Goal: Task Accomplishment & Management: Use online tool/utility

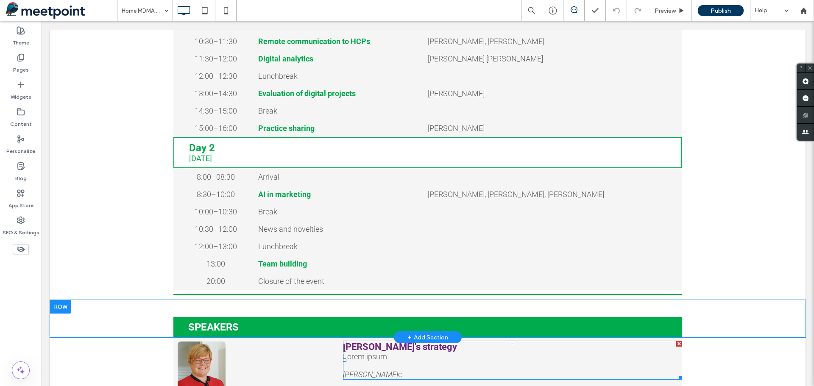
scroll to position [297, 0]
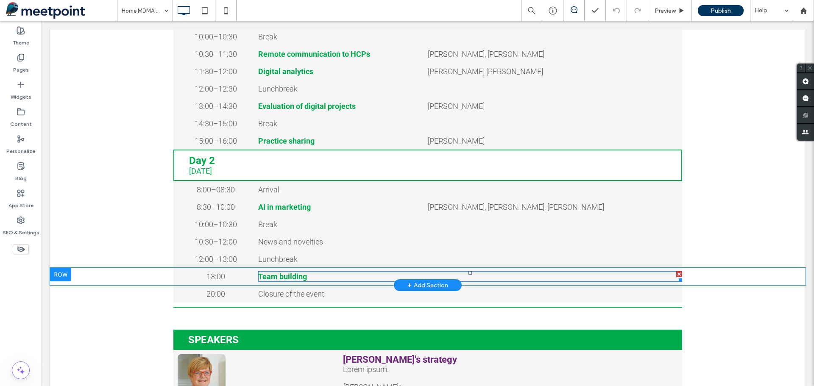
click at [276, 281] on strong "Team building" at bounding box center [282, 276] width 49 height 9
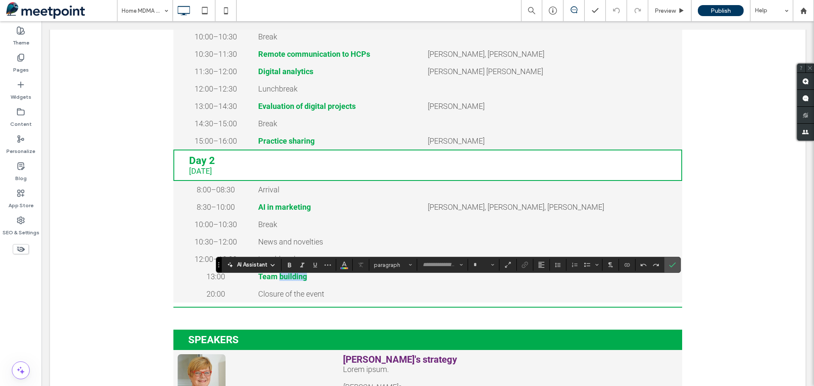
type input "******"
type input "**"
click at [276, 280] on strong "**********" at bounding box center [277, 277] width 39 height 8
click at [732, 285] on div "**********" at bounding box center [428, 276] width 756 height 17
click at [719, 327] on div "SPEAKERS Click To Paste Row + Add Section" at bounding box center [428, 331] width 756 height 37
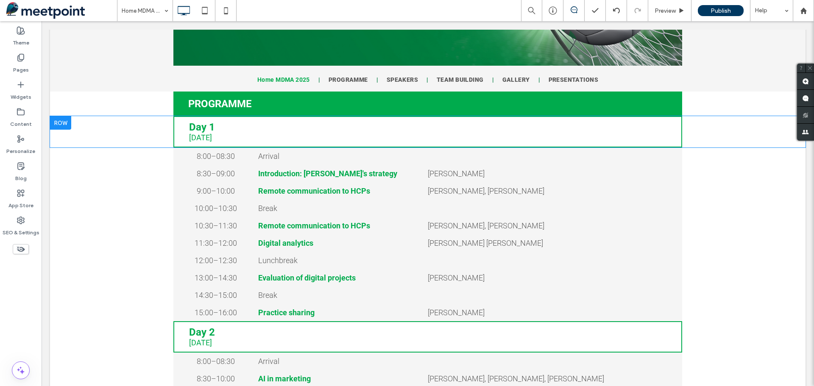
scroll to position [23, 0]
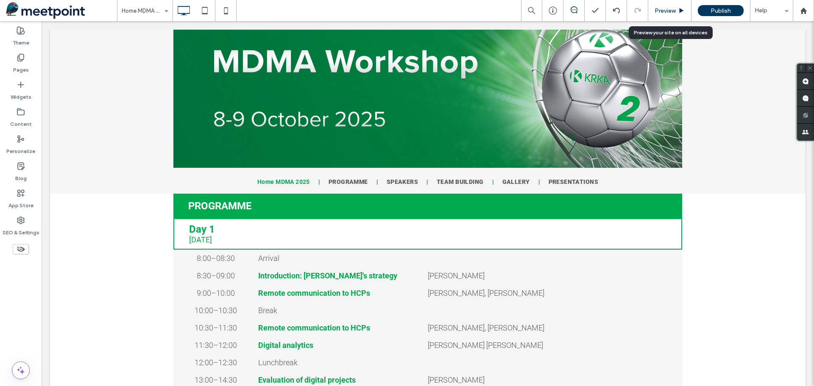
click at [676, 12] on div "Preview" at bounding box center [669, 10] width 43 height 7
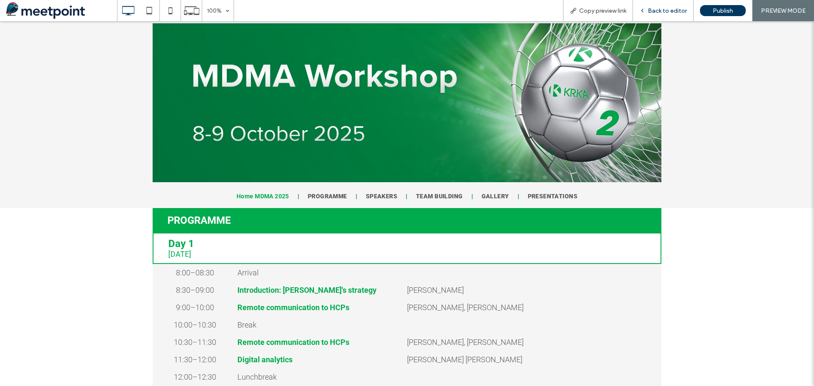
click at [660, 9] on span "Back to editor" at bounding box center [667, 10] width 39 height 7
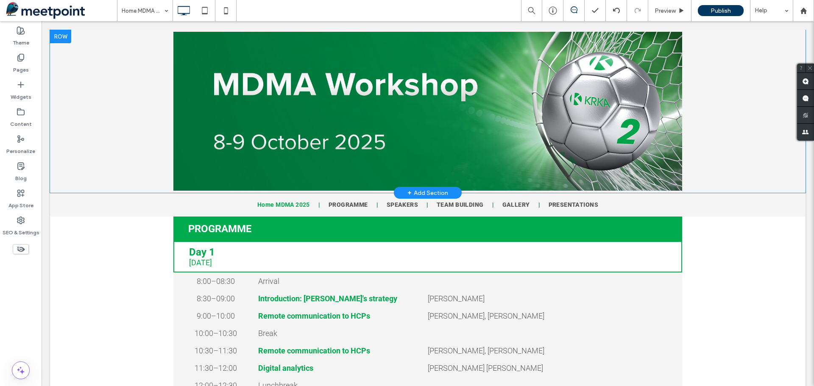
click at [713, 131] on div "Click To Paste Row + Add Section" at bounding box center [428, 111] width 756 height 163
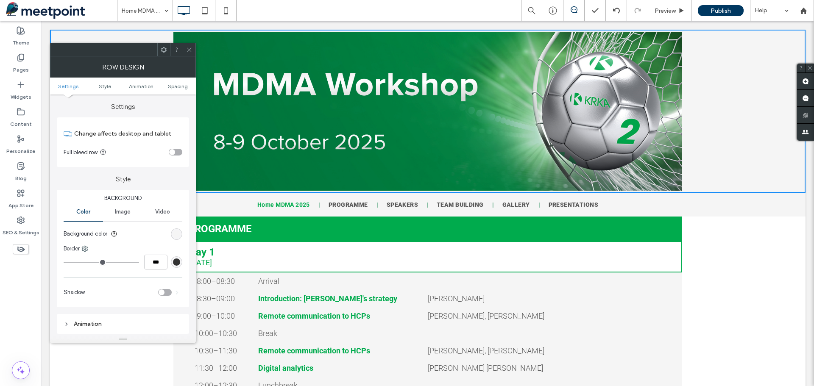
click at [176, 230] on div "rgb(245, 245, 245)" at bounding box center [176, 234] width 11 height 11
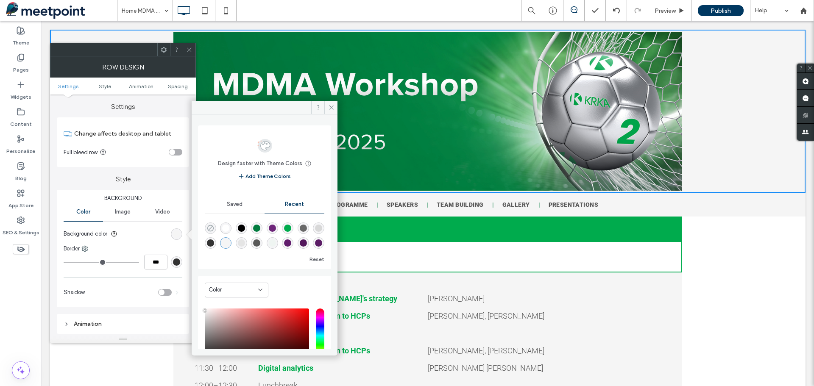
click at [211, 228] on use "rgba(0, 0, 0, 0)" at bounding box center [210, 228] width 6 height 6
type input "*******"
type input "*"
type input "**"
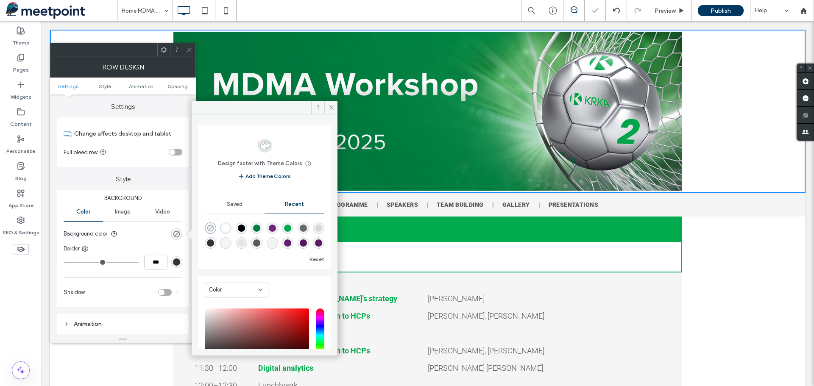
click at [208, 228] on icon "rgba(0, 0, 0, 0)" at bounding box center [210, 228] width 7 height 7
click at [726, 271] on div "Day 1 [DATE] Click To Paste Row + Add Section" at bounding box center [428, 256] width 756 height 31
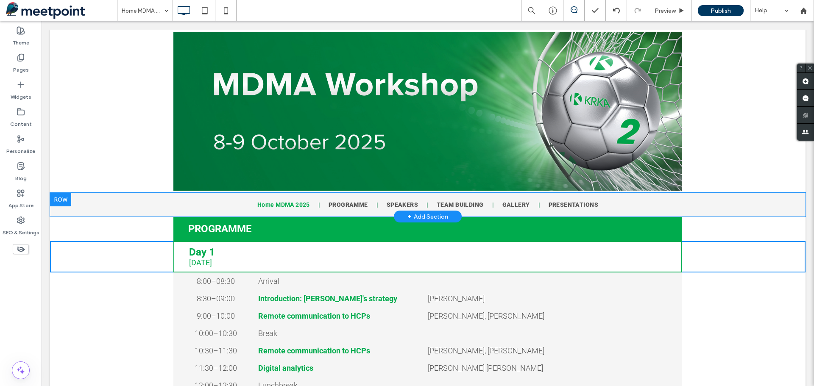
click at [730, 209] on div "Home MDMA 2025 PROGRAMME SPEAKERS TEAM BUILDING GALLERY PRESENTATIONS Click To …" at bounding box center [428, 205] width 756 height 24
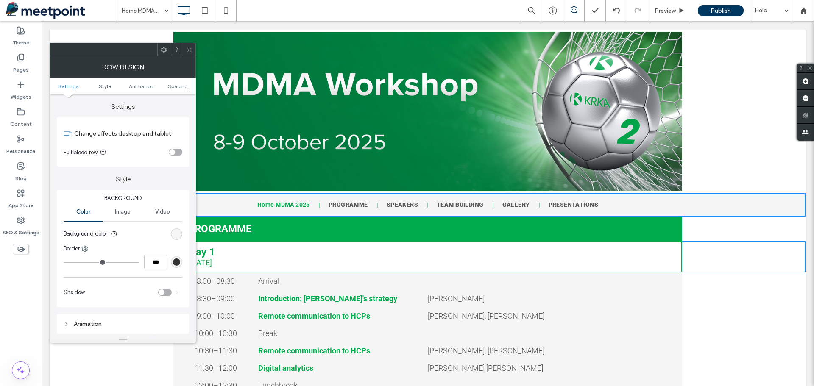
click at [175, 235] on div "rgb(245, 245, 245)" at bounding box center [176, 234] width 7 height 7
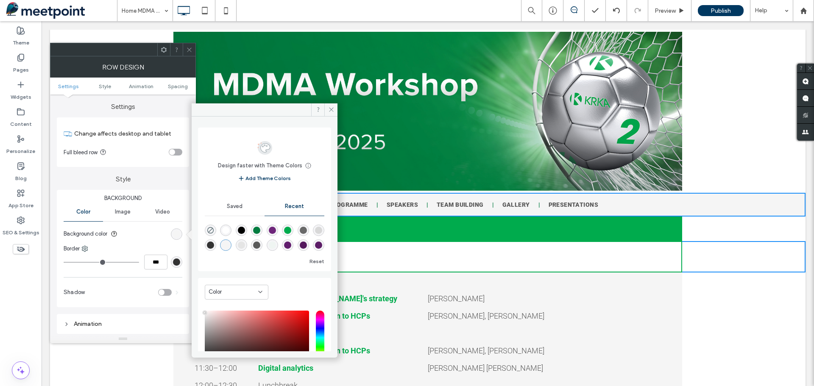
click at [764, 325] on div "9:00–10:00 Click To Paste Remote communication to HCPs Click To Paste [PERSON_N…" at bounding box center [428, 315] width 756 height 17
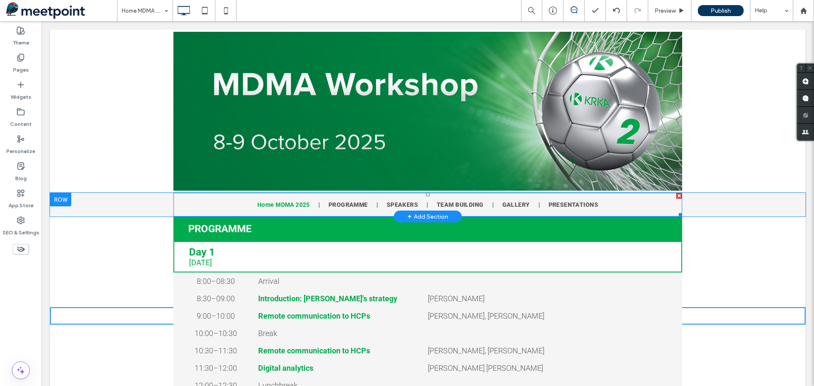
click at [668, 209] on nav "Home MDMA 2025 PROGRAMME SPEAKERS TEAM BUILDING GALLERY PRESENTATIONS" at bounding box center [427, 205] width 509 height 24
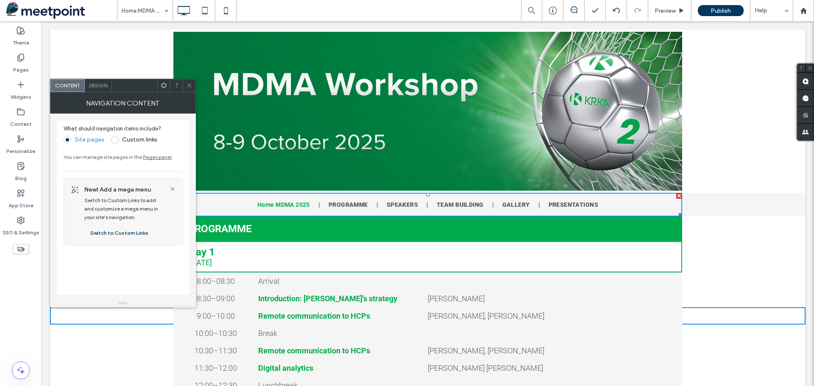
click at [99, 86] on span "Design" at bounding box center [98, 85] width 18 height 6
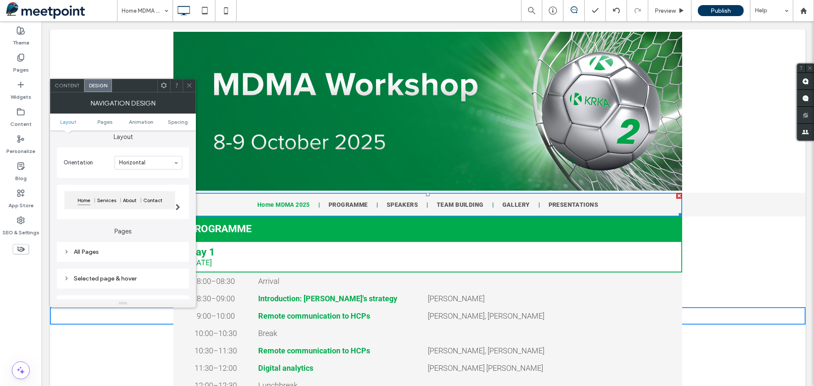
scroll to position [42, 0]
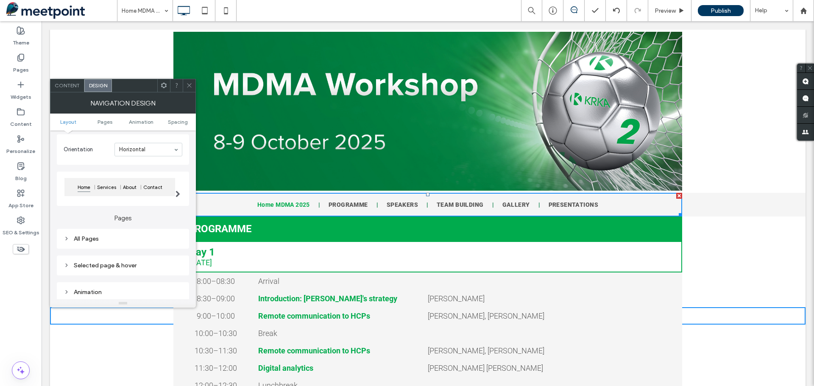
click at [178, 194] on span at bounding box center [178, 194] width 5 height 7
click at [187, 86] on icon at bounding box center [189, 85] width 6 height 6
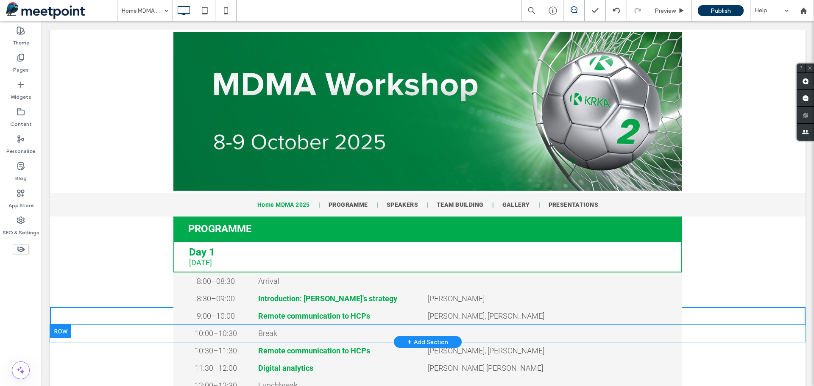
click at [773, 336] on div "10:00–10:30 Click To Paste Break Click To Paste Row + Add Section" at bounding box center [428, 333] width 756 height 17
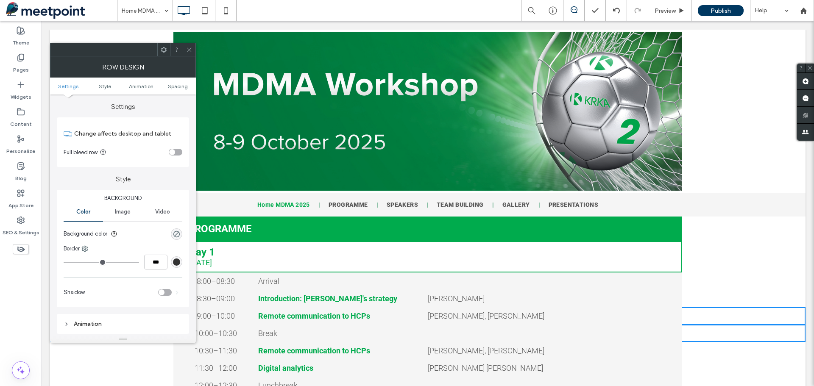
click at [770, 289] on div "8:00–08:30 Click To Paste Arrival Click To Paste Row + Add Section" at bounding box center [428, 281] width 756 height 17
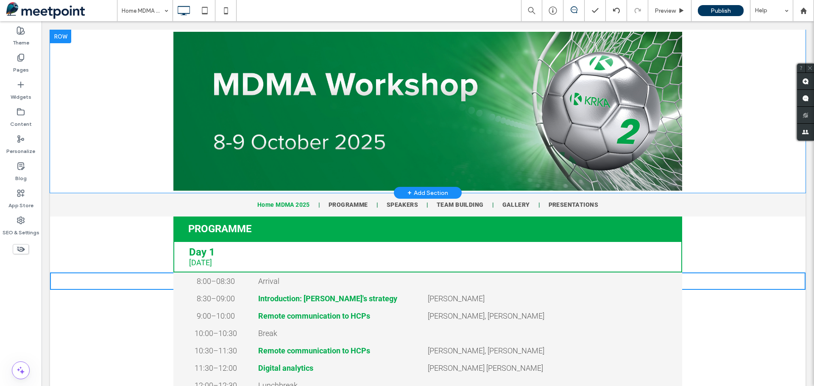
click at [745, 120] on div "Click To Paste Row + Add Section" at bounding box center [428, 111] width 756 height 163
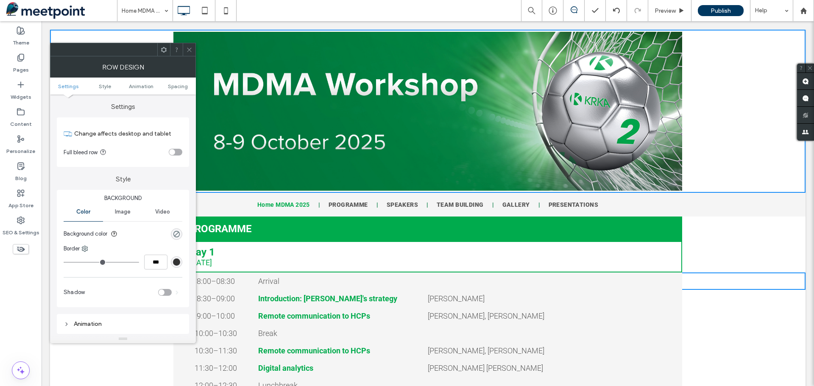
click at [744, 123] on div "Click To Paste Row + Add Section" at bounding box center [428, 111] width 756 height 163
click at [380, 13] on div "Home MDMA 2025 Preview Publish Help" at bounding box center [465, 10] width 697 height 21
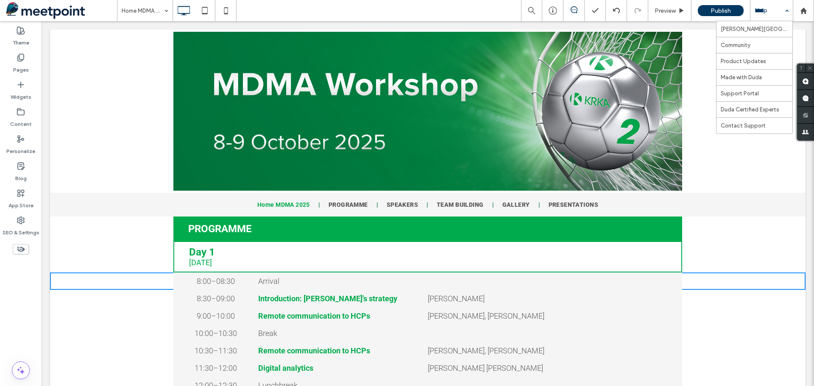
click at [791, 13] on div "Help" at bounding box center [772, 10] width 42 height 21
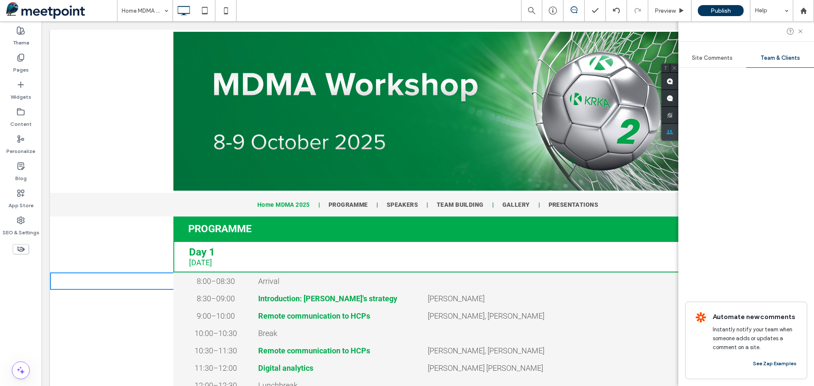
click at [805, 131] on div "Site Comments Team & Clients Automate new comments Instantly notify your team w…" at bounding box center [747, 203] width 136 height 365
click at [802, 30] on use at bounding box center [801, 31] width 4 height 4
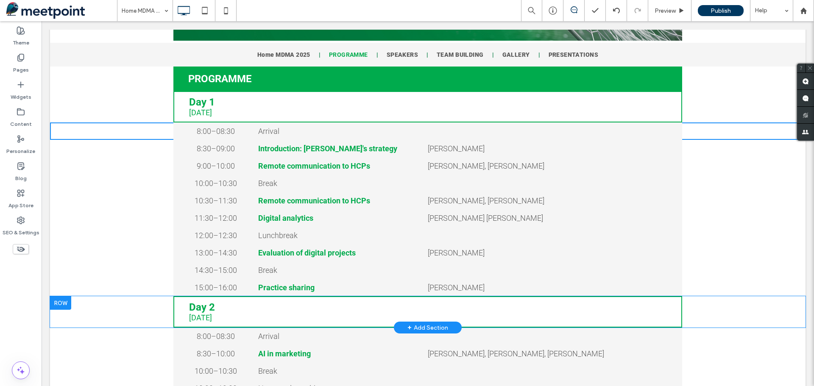
scroll to position [0, 0]
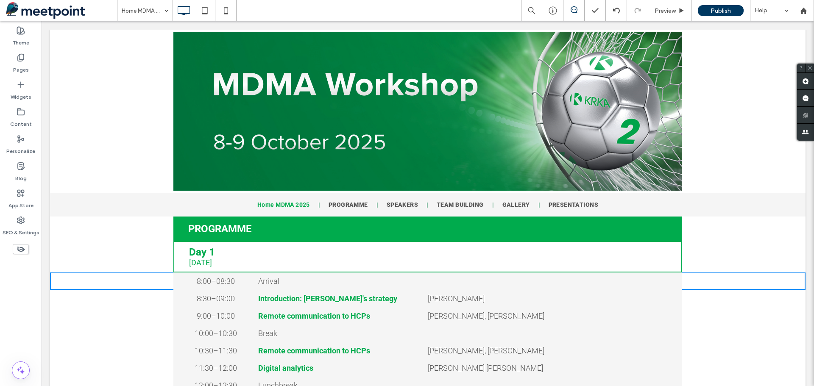
click at [25, 247] on icon at bounding box center [20, 249] width 9 height 9
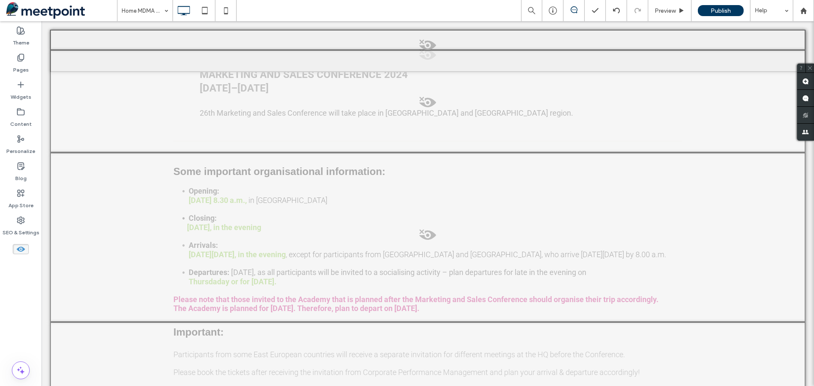
click at [25, 247] on icon at bounding box center [20, 249] width 9 height 9
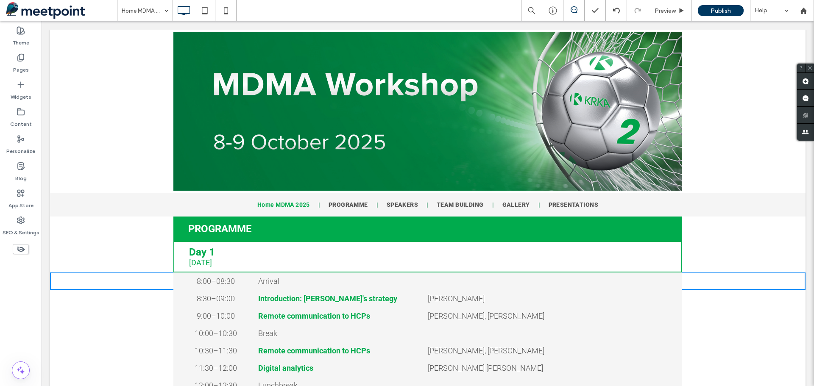
click at [365, 13] on div "Home MDMA 2025 Preview Publish Help" at bounding box center [465, 10] width 697 height 21
click at [207, 8] on use at bounding box center [205, 10] width 6 height 7
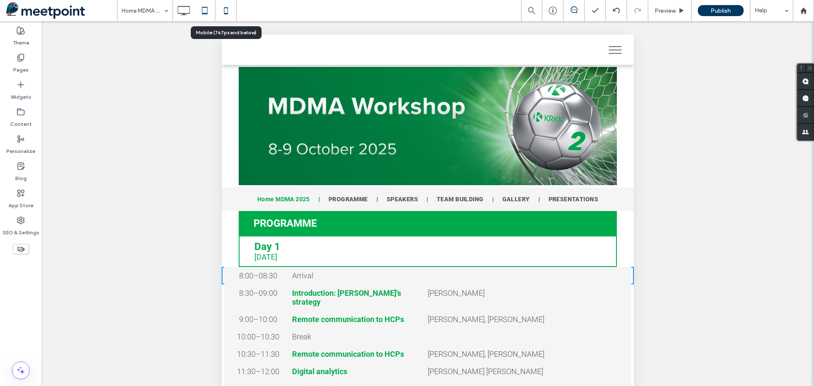
click at [226, 9] on icon at bounding box center [226, 10] width 17 height 17
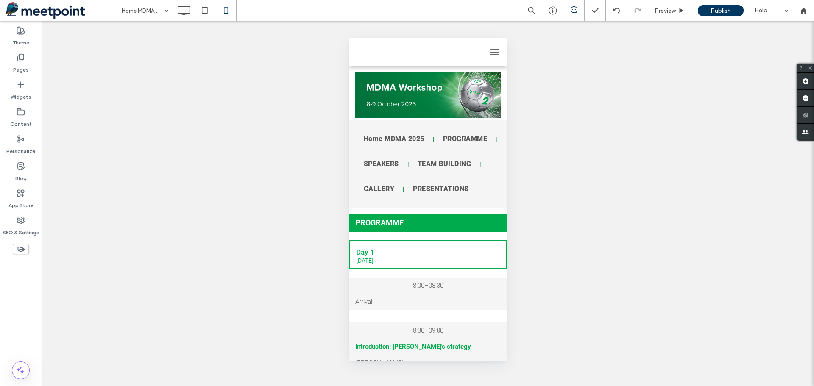
click at [489, 49] on span "menu" at bounding box center [493, 49] width 9 height 1
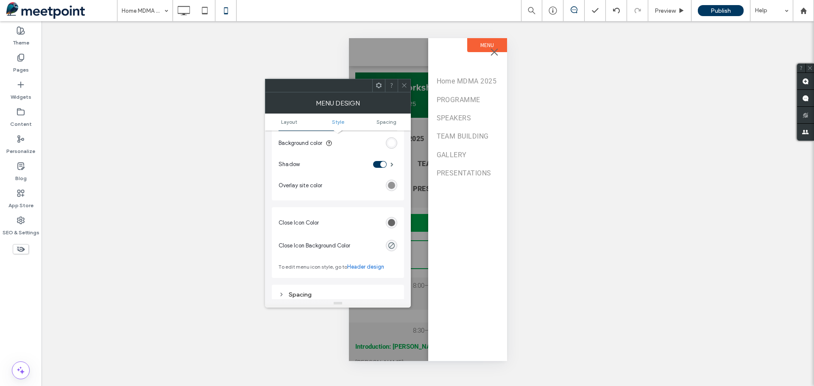
scroll to position [268, 0]
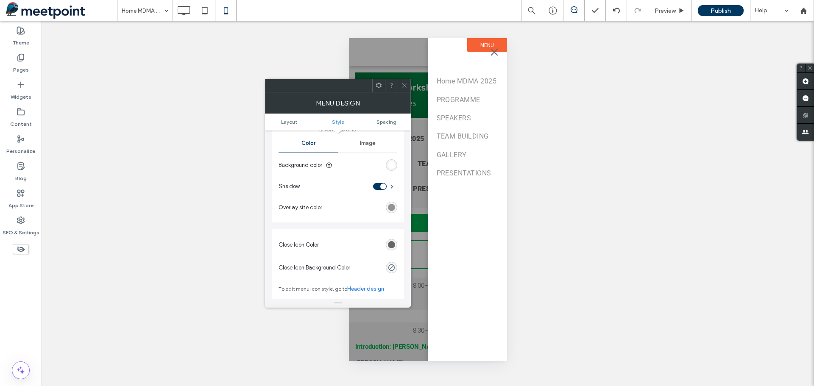
click at [408, 84] on div at bounding box center [404, 85] width 13 height 13
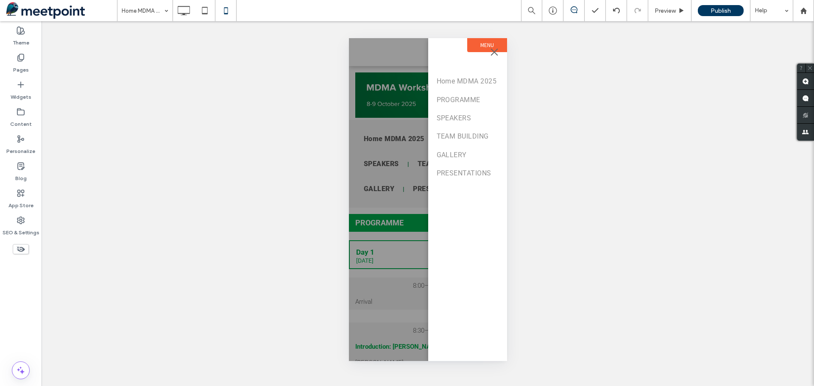
click at [497, 53] on button "menu" at bounding box center [494, 52] width 17 height 17
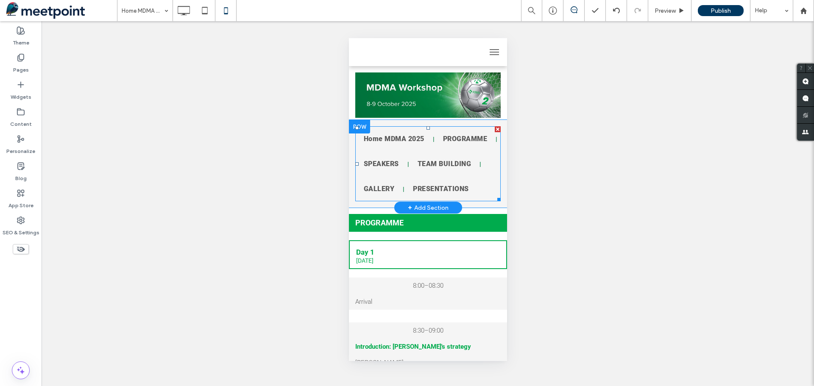
click at [487, 163] on ul "Home MDMA 2025 PROGRAMME SPEAKERS TEAM BUILDING GALLERY PRESENTATIONS" at bounding box center [427, 163] width 145 height 75
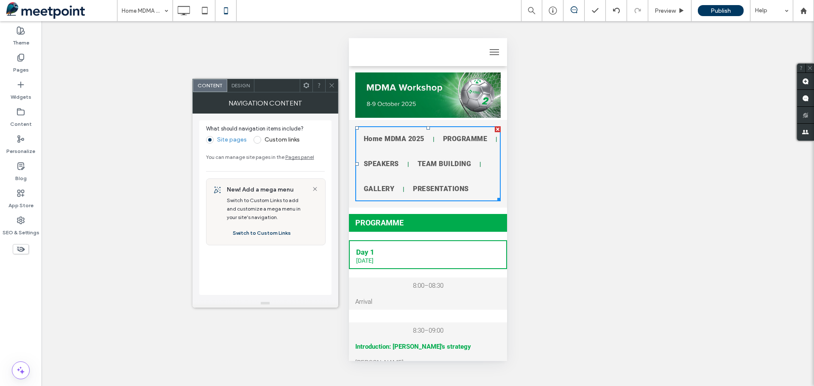
click at [232, 92] on div "NAVIGATION CONTENT" at bounding box center [266, 102] width 146 height 21
click at [242, 85] on span "Design" at bounding box center [241, 85] width 18 height 6
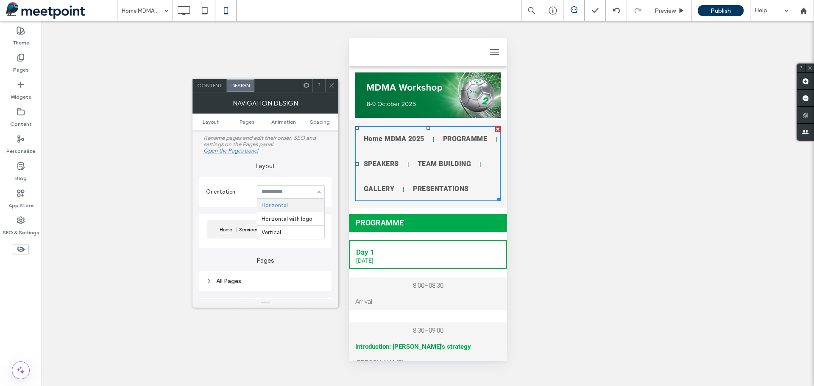
click at [323, 169] on label "Layout" at bounding box center [265, 162] width 132 height 16
click at [334, 85] on icon at bounding box center [332, 85] width 6 height 6
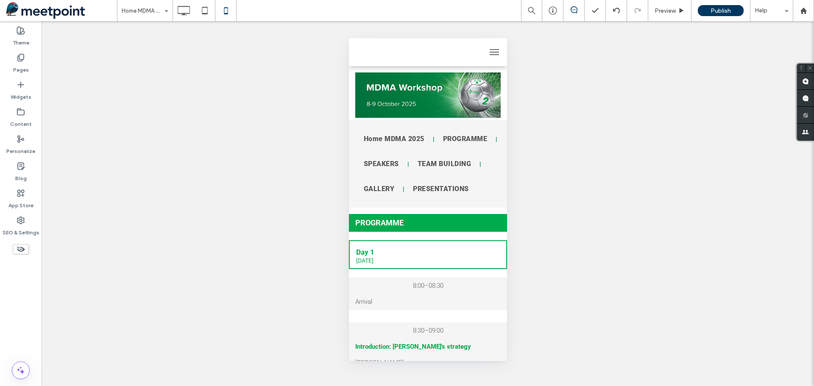
click at [486, 51] on button "menu" at bounding box center [494, 52] width 17 height 17
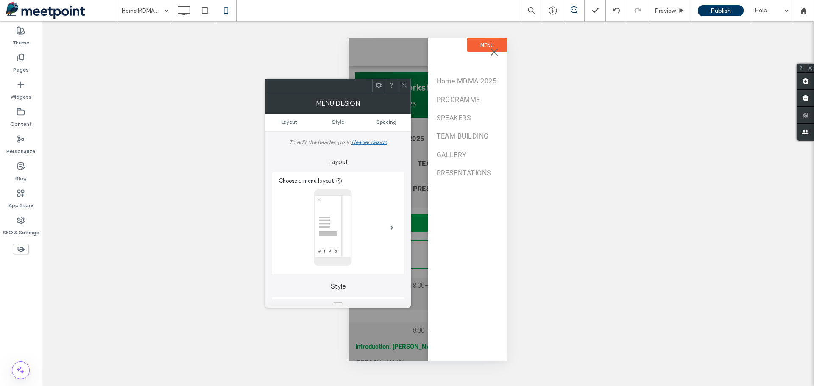
click at [493, 53] on span "menu" at bounding box center [494, 52] width 7 height 7
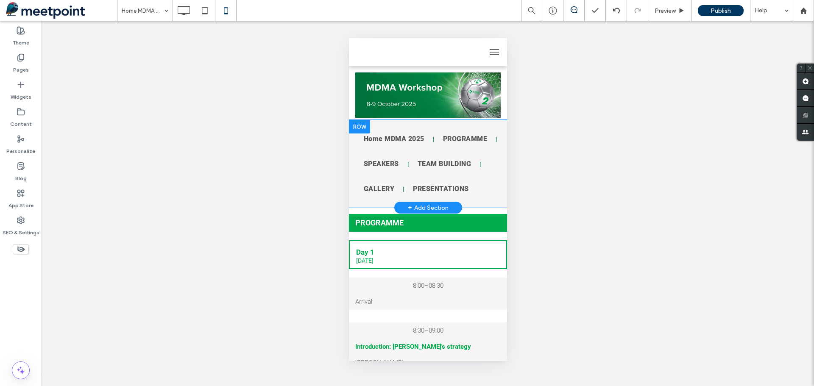
click at [498, 120] on div "Home MDMA 2025 PROGRAMME SPEAKERS TEAM BUILDING GALLERY PRESENTATIONS Click To …" at bounding box center [428, 164] width 158 height 88
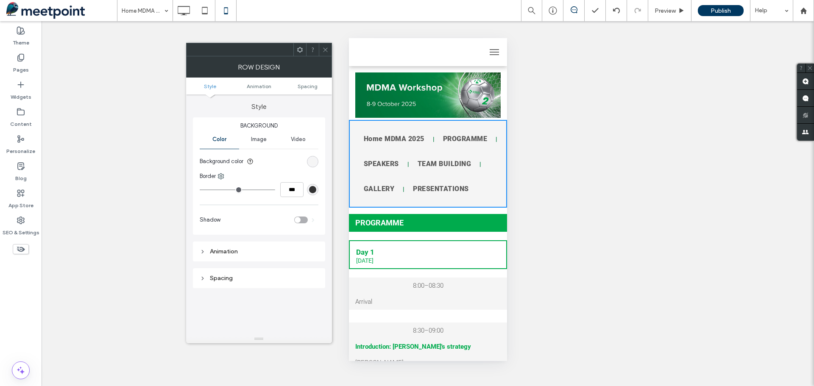
click at [303, 54] on span at bounding box center [300, 49] width 6 height 13
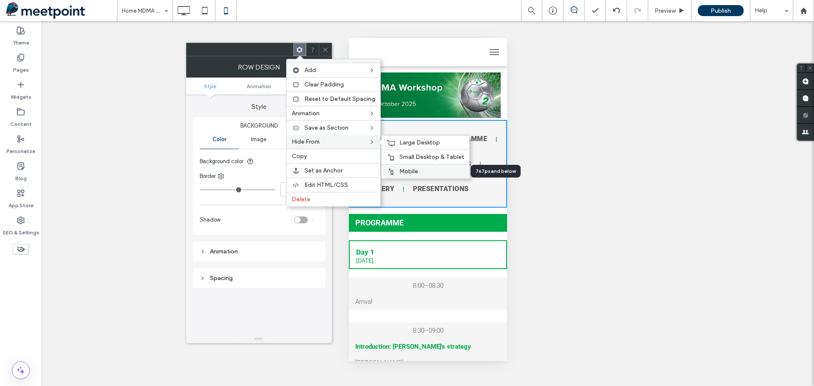
click at [403, 170] on span "Mobile" at bounding box center [408, 171] width 19 height 7
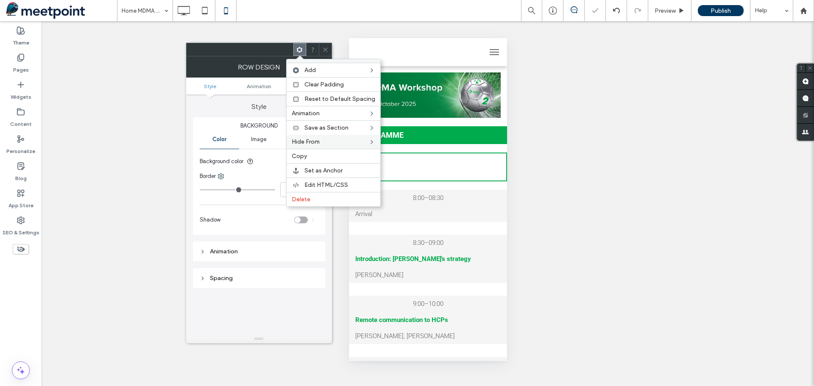
click at [591, 276] on div "Unhide? Yes Unhide? Yes Unhide? Yes Unhide? Yes Unhide? Yes Unhide? Yes Unhide?…" at bounding box center [428, 203] width 773 height 365
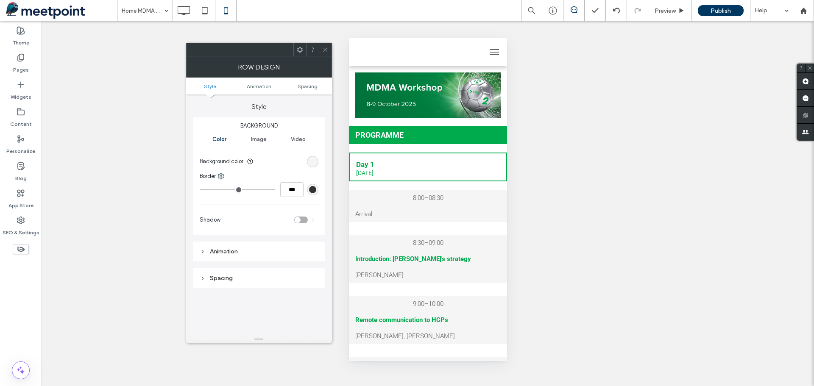
click at [487, 201] on div "8:00–08:30" at bounding box center [427, 197] width 145 height 9
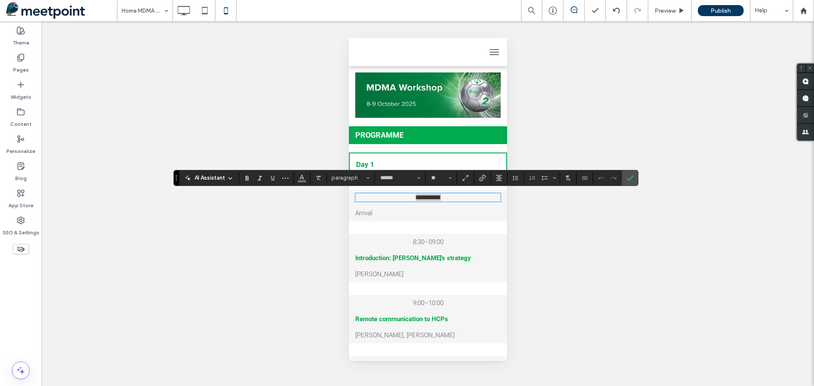
click at [552, 228] on div "Unhide? Yes Unhide? Yes Unhide? Yes Unhide? Yes Unhide? Yes Unhide? Yes Unhide?…" at bounding box center [428, 203] width 773 height 365
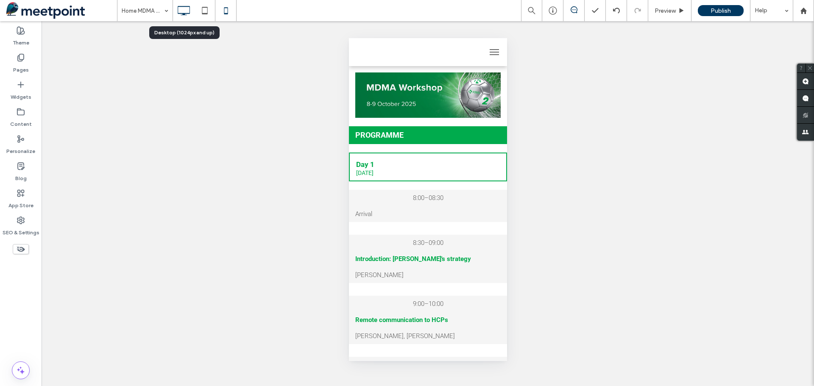
click at [187, 12] on icon at bounding box center [183, 10] width 17 height 17
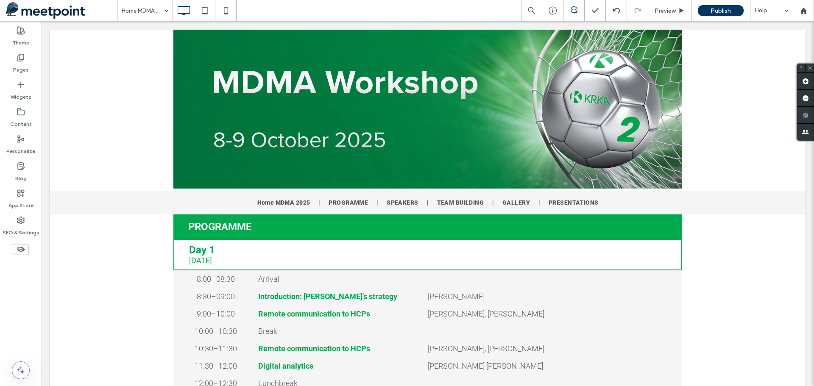
scroll to position [0, 0]
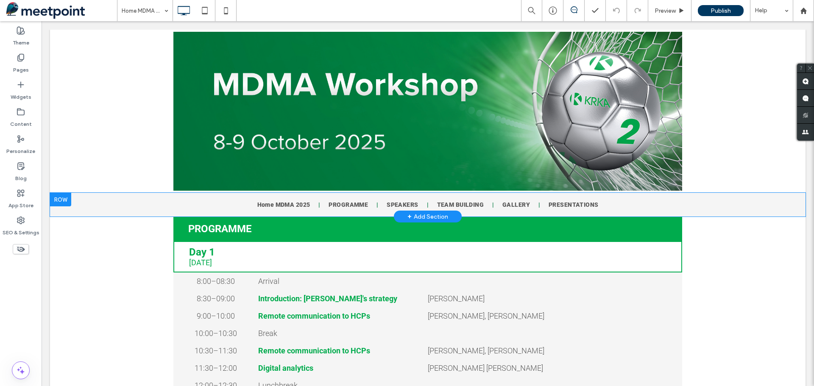
click at [717, 199] on div "Home MDMA 2025 PROGRAMME SPEAKERS TEAM BUILDING GALLERY PRESENTATIONS Click To …" at bounding box center [428, 205] width 756 height 24
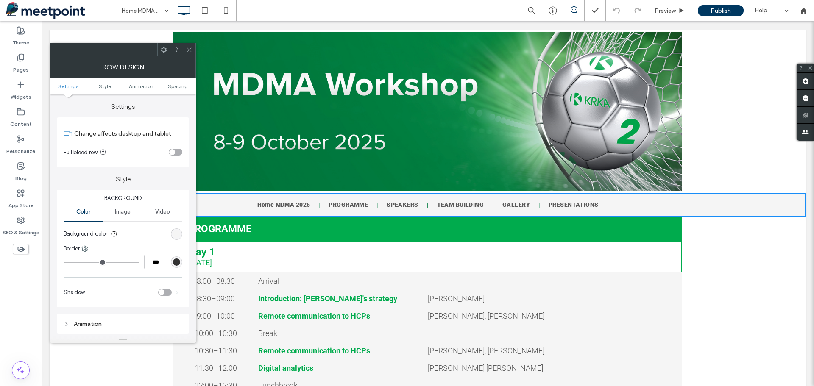
click at [173, 236] on div "rgb(245, 245, 245)" at bounding box center [176, 234] width 7 height 7
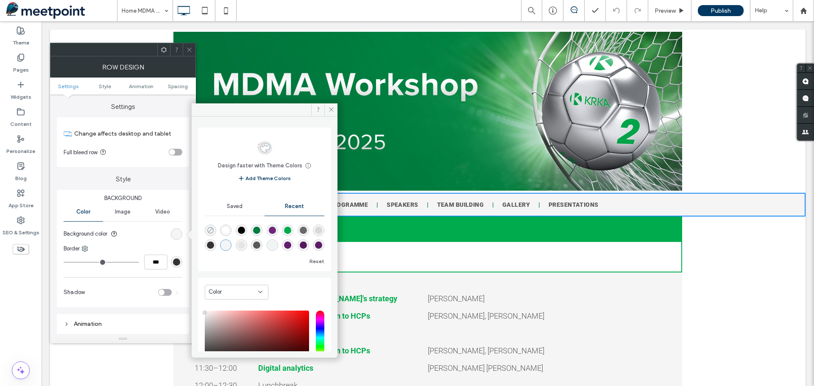
click at [209, 232] on use "rgba(0, 0, 0, 0)" at bounding box center [210, 230] width 6 height 6
type input "*******"
type input "*"
type input "**"
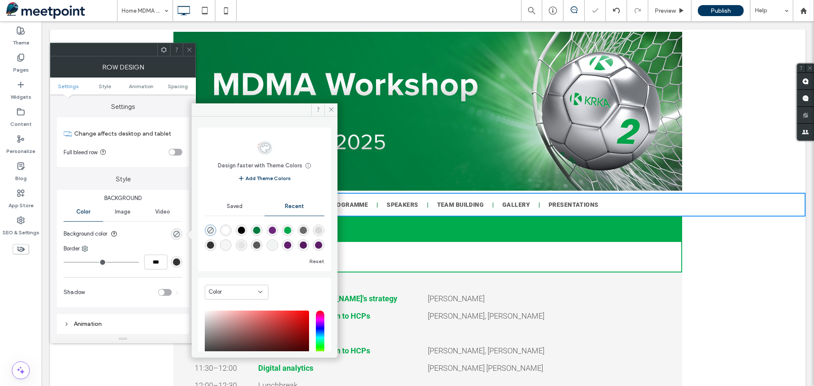
click at [739, 307] on div "8:30–09:00 Click To Paste Introduction: [PERSON_NAME]'s strategy Click To Paste…" at bounding box center [428, 298] width 756 height 17
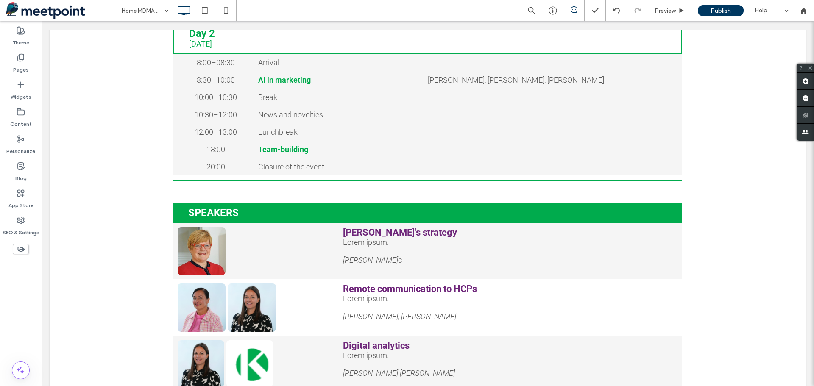
scroll to position [594, 0]
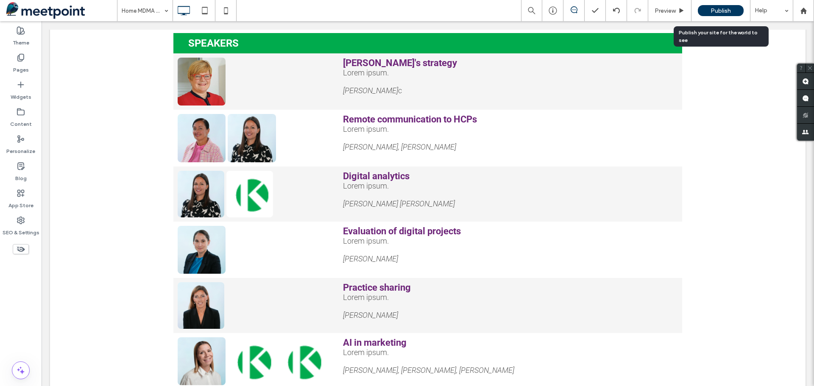
click at [727, 11] on span "Publish" at bounding box center [721, 10] width 20 height 7
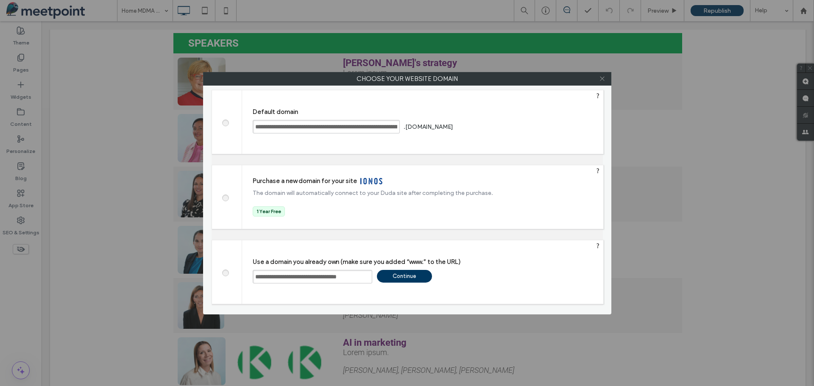
click at [605, 78] on icon at bounding box center [602, 78] width 6 height 6
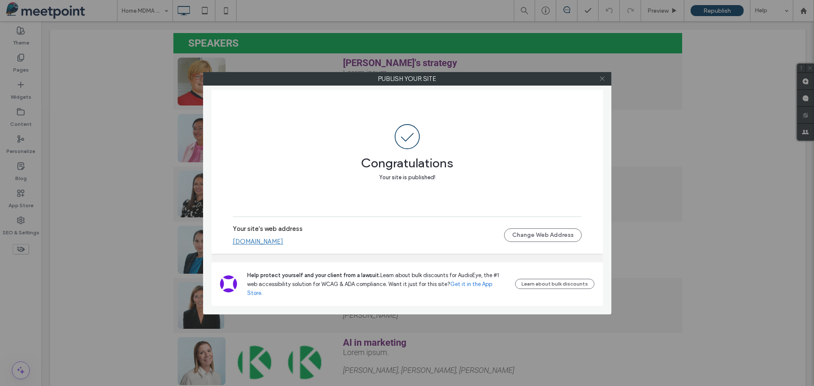
click at [603, 79] on icon at bounding box center [602, 78] width 6 height 6
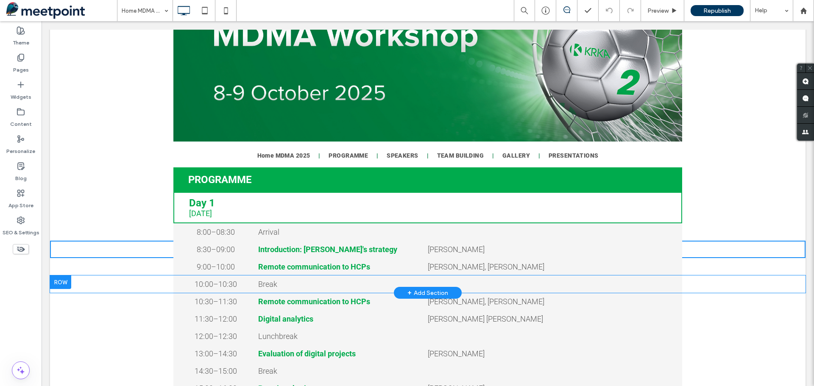
scroll to position [0, 0]
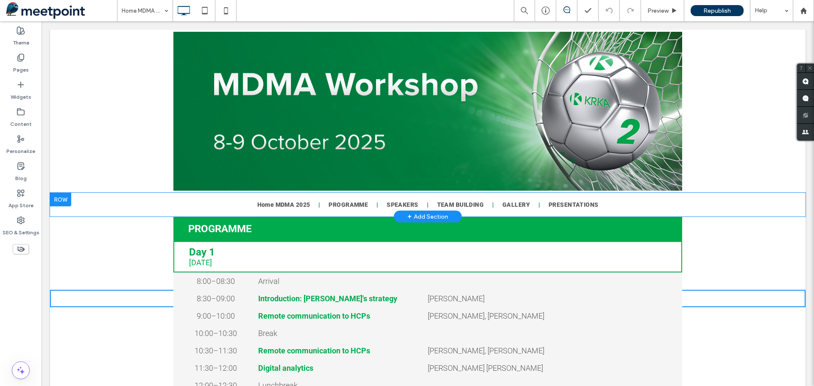
click at [704, 205] on div "Home MDMA 2025 PROGRAMME SPEAKERS TEAM BUILDING GALLERY PRESENTATIONS Click To …" at bounding box center [428, 205] width 756 height 24
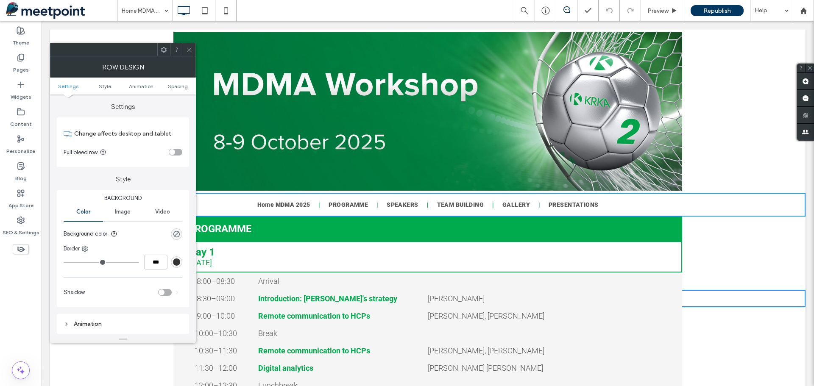
click at [723, 116] on div "Click To Paste Row + Add Section" at bounding box center [428, 111] width 756 height 163
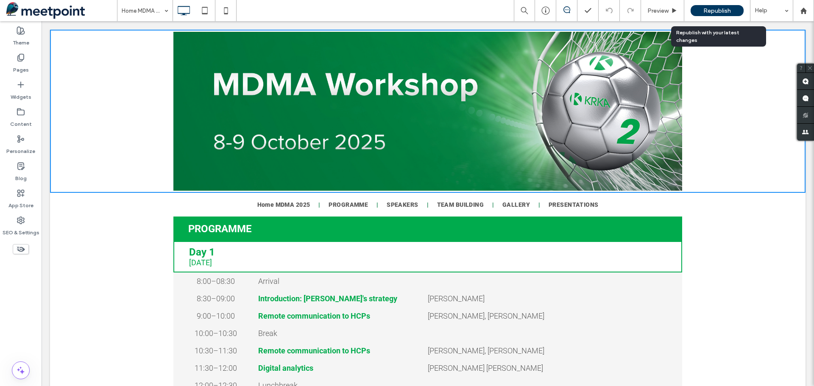
click at [718, 8] on span "Republish" at bounding box center [718, 10] width 28 height 7
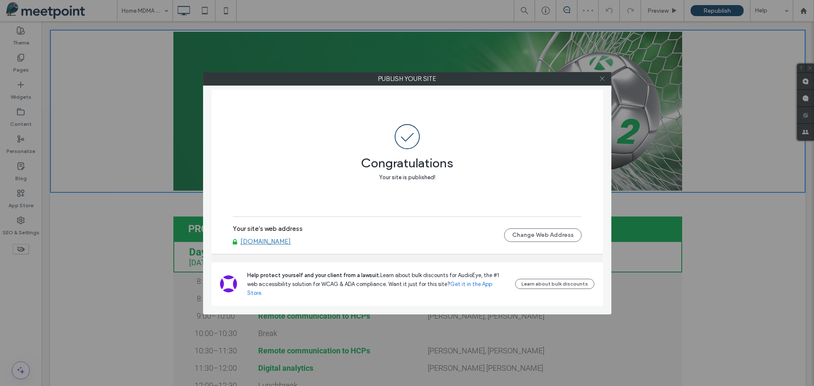
click at [603, 78] on icon at bounding box center [602, 78] width 6 height 6
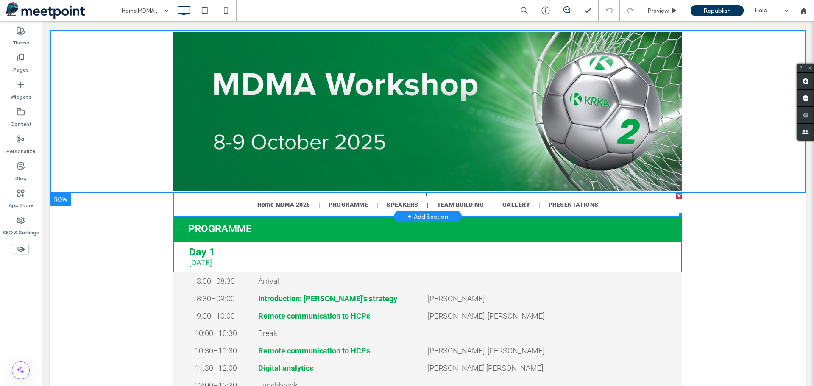
click at [631, 206] on nav "Home MDMA 2025 PROGRAMME SPEAKERS TEAM BUILDING GALLERY PRESENTATIONS" at bounding box center [427, 205] width 509 height 24
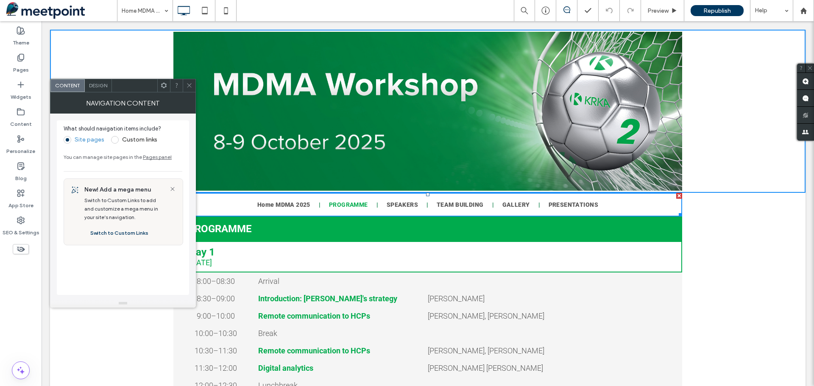
click at [349, 202] on span "PROGRAMME" at bounding box center [348, 204] width 39 height 7
click at [106, 94] on div "NAVIGATION CONTENT" at bounding box center [123, 102] width 146 height 21
click at [99, 90] on div "Design" at bounding box center [98, 85] width 27 height 13
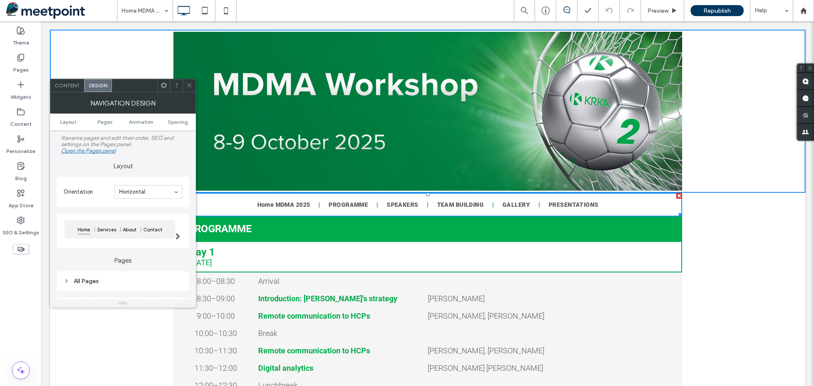
click at [73, 88] on span "Content" at bounding box center [67, 85] width 25 height 6
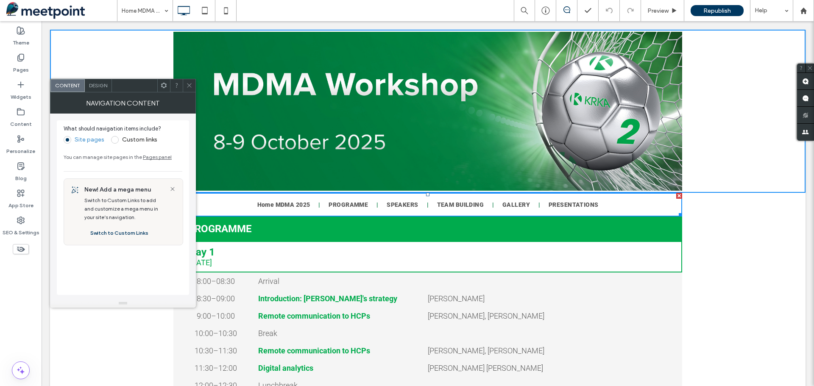
click at [189, 83] on icon at bounding box center [189, 85] width 6 height 6
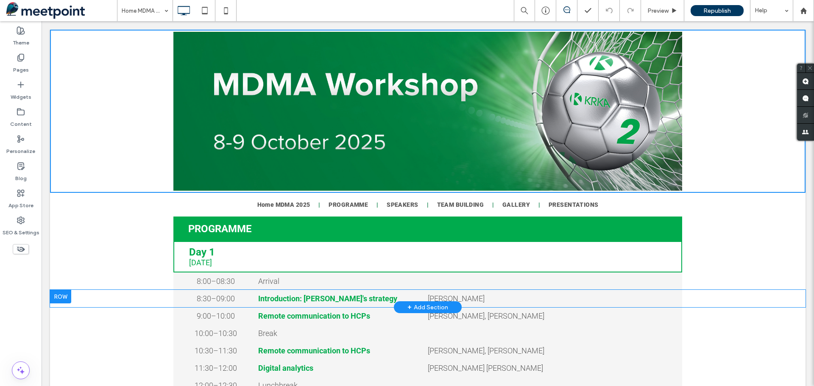
click at [757, 302] on div "8:30–09:00 Click To Paste Introduction: [PERSON_NAME]'s strategy Click To Paste…" at bounding box center [428, 298] width 756 height 17
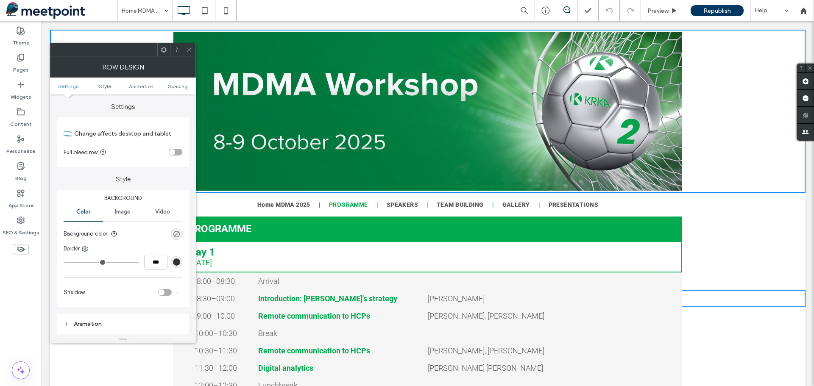
click at [345, 209] on link "PROGRAMME" at bounding box center [349, 205] width 56 height 24
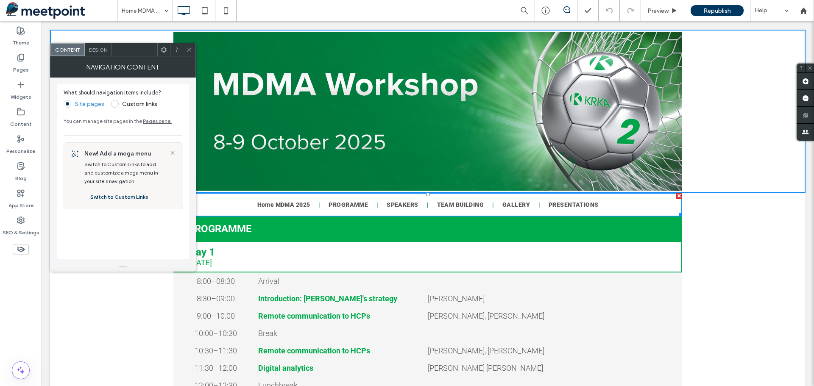
click at [661, 207] on nav "Home MDMA 2025 PROGRAMME SPEAKERS TEAM BUILDING GALLERY PRESENTATIONS" at bounding box center [427, 205] width 509 height 24
click at [662, 207] on nav "Home MDMA 2025 PROGRAMME SPEAKERS TEAM BUILDING GALLERY PRESENTATIONS" at bounding box center [427, 205] width 509 height 24
click at [692, 207] on div "Home MDMA 2025 PROGRAMME SPEAKERS TEAM BUILDING GALLERY PRESENTATIONS Click To …" at bounding box center [428, 205] width 756 height 24
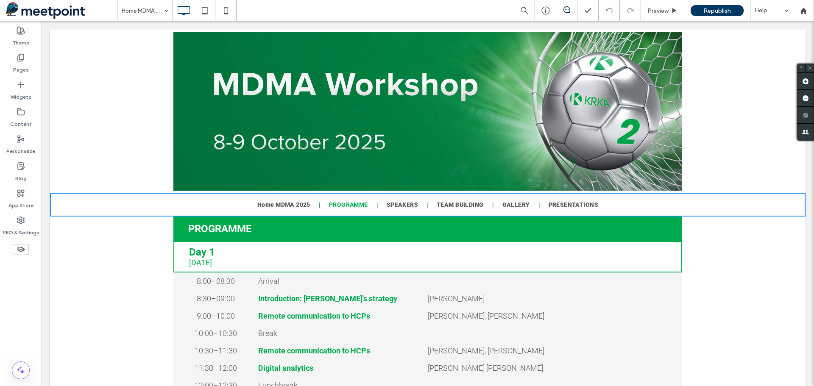
click at [352, 206] on span "PROGRAMME" at bounding box center [348, 204] width 39 height 7
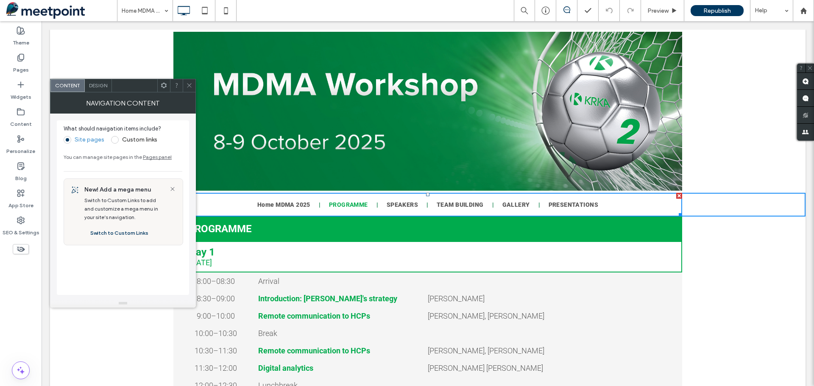
click at [352, 206] on span "PROGRAMME" at bounding box center [348, 204] width 39 height 7
click at [349, 203] on span "PROGRAMME" at bounding box center [348, 204] width 39 height 7
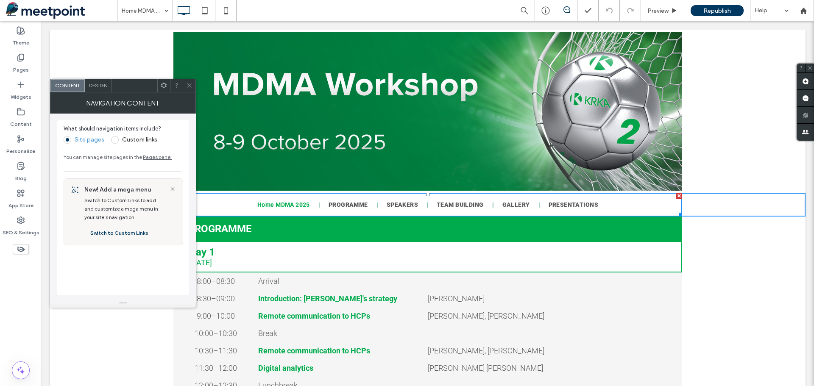
click at [294, 207] on span "Home MDMA 2025" at bounding box center [283, 204] width 53 height 7
click at [396, 204] on span "SPEAKERS" at bounding box center [402, 204] width 31 height 7
click at [162, 156] on link "Pages panel" at bounding box center [157, 157] width 29 height 6
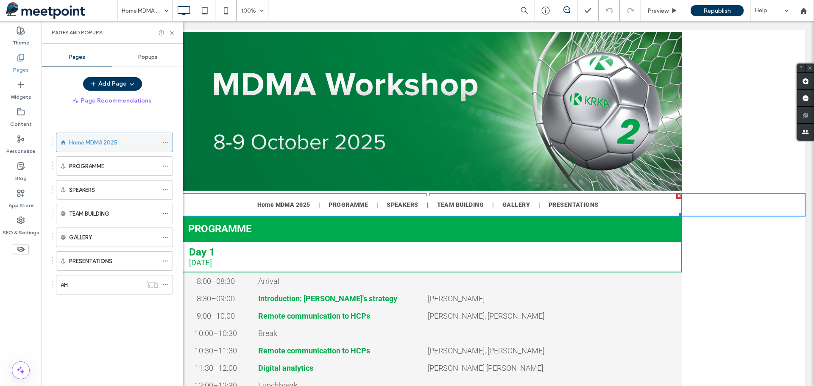
click at [165, 145] on icon at bounding box center [165, 143] width 6 height 6
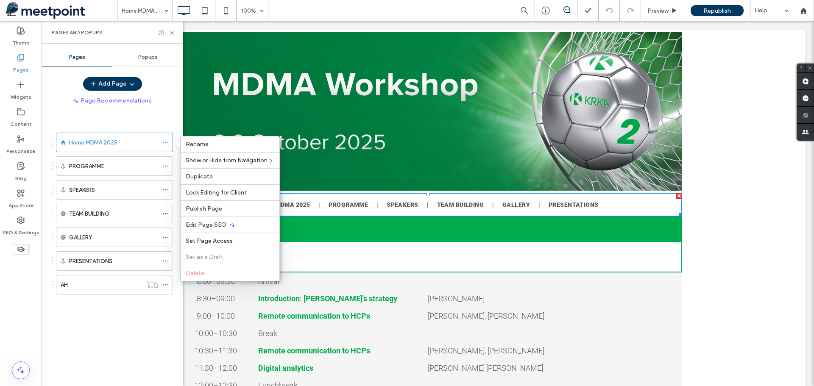
click at [163, 124] on div "Home MDMA 2025 PROGRAMME SPEAKERS TEAM BUILDING GALLERY PRESENTATIONS AH" at bounding box center [117, 250] width 131 height 264
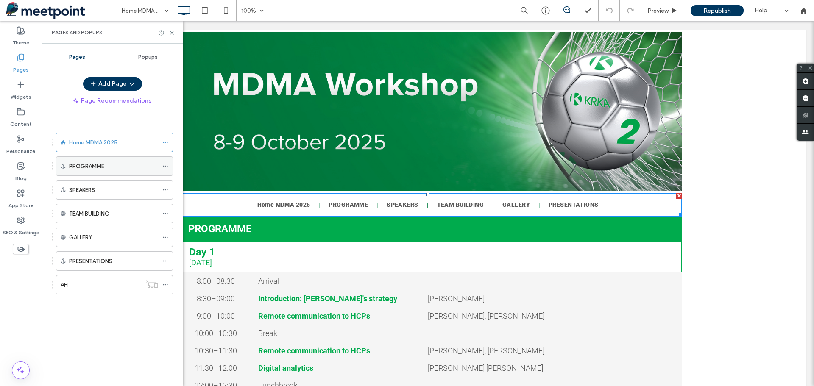
click at [164, 163] on icon at bounding box center [165, 166] width 6 height 6
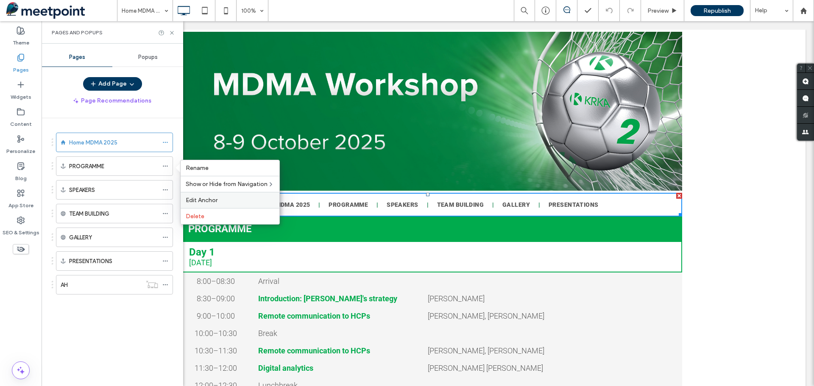
click at [197, 202] on span "Edit Anchor" at bounding box center [202, 200] width 32 height 7
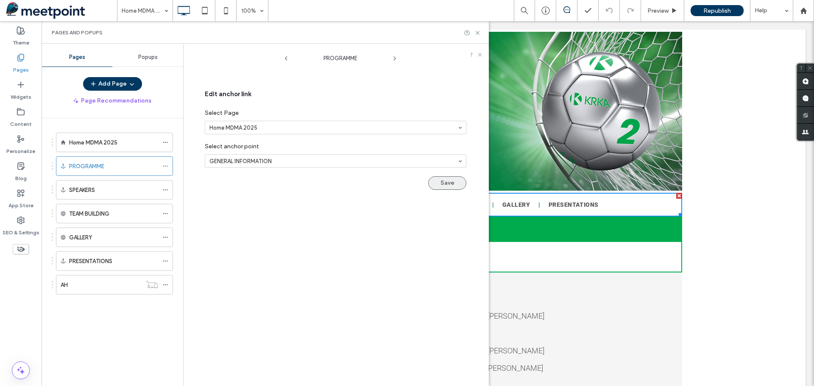
click at [454, 181] on button "Save" at bounding box center [447, 183] width 38 height 14
click at [167, 142] on icon at bounding box center [165, 143] width 6 height 6
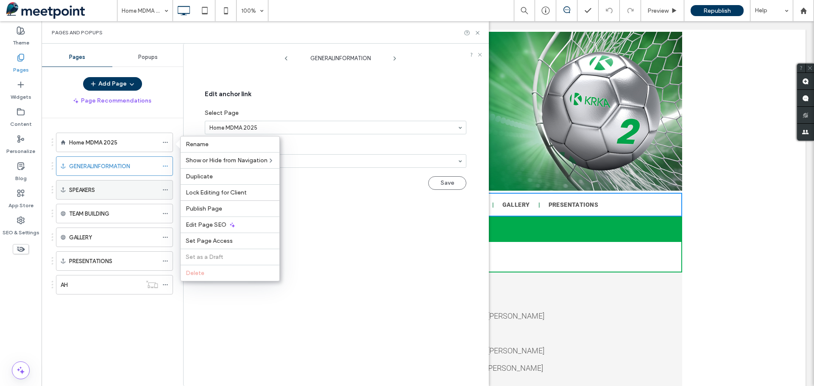
click at [167, 191] on icon at bounding box center [165, 190] width 6 height 6
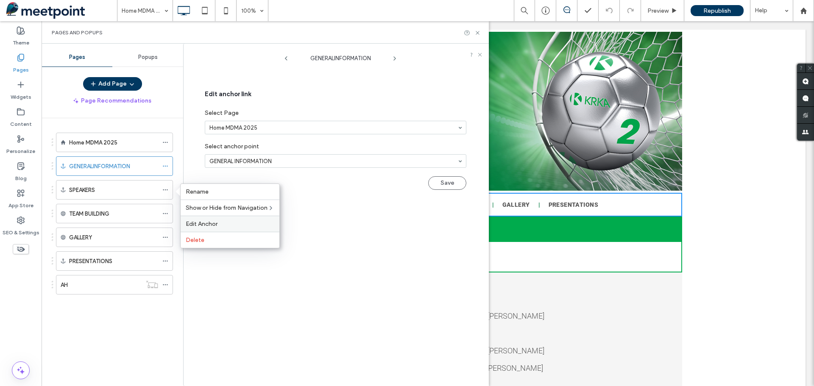
click at [213, 220] on div "Edit Anchor" at bounding box center [230, 224] width 99 height 16
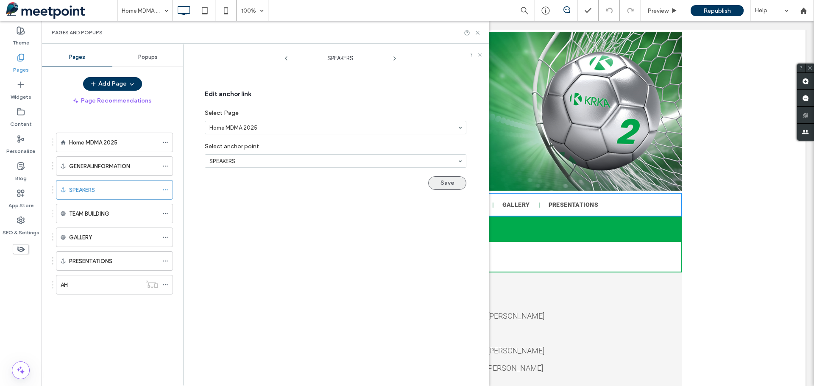
click at [447, 185] on button "Save" at bounding box center [447, 183] width 38 height 14
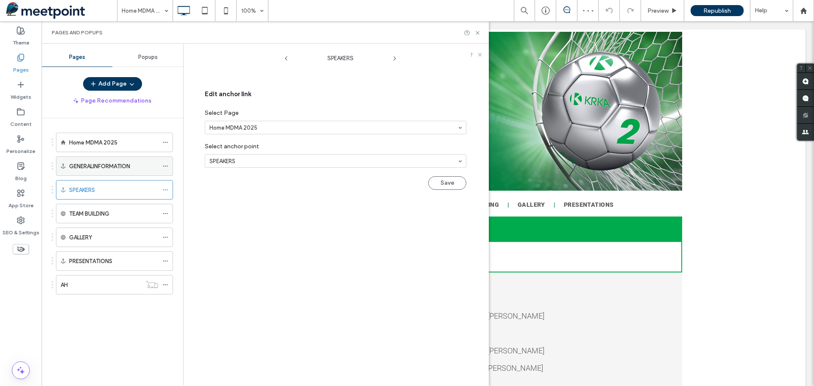
click at [165, 169] on icon at bounding box center [165, 166] width 6 height 6
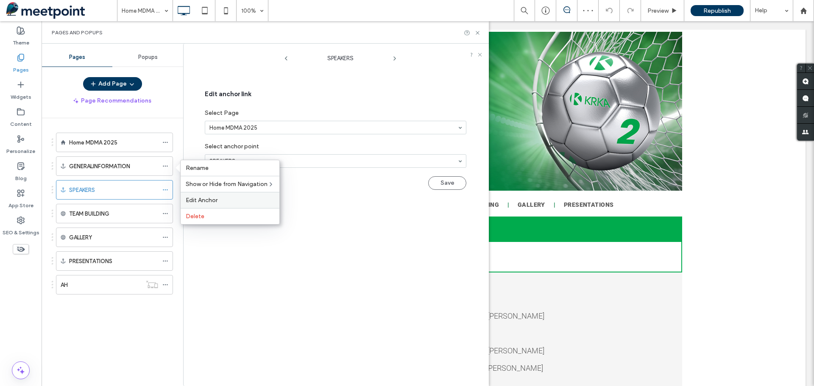
click at [198, 196] on div "Edit Anchor" at bounding box center [230, 200] width 99 height 16
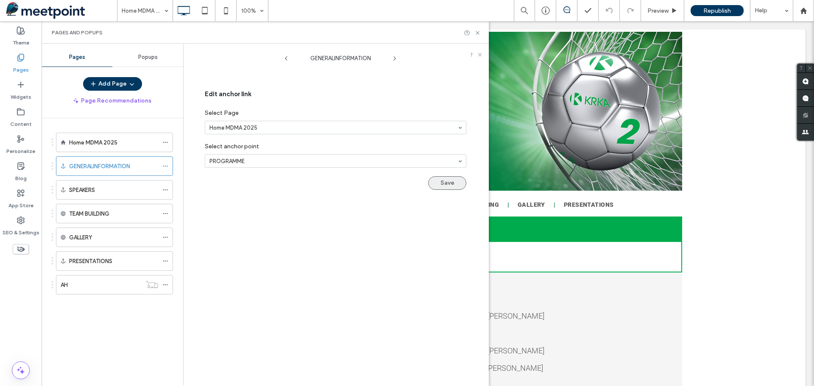
click at [443, 182] on button "Save" at bounding box center [447, 183] width 38 height 14
click at [167, 145] on icon at bounding box center [165, 143] width 6 height 6
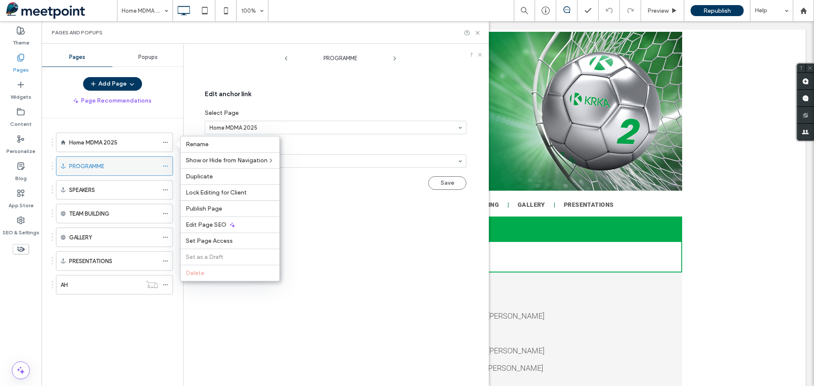
click at [164, 168] on icon at bounding box center [165, 166] width 6 height 6
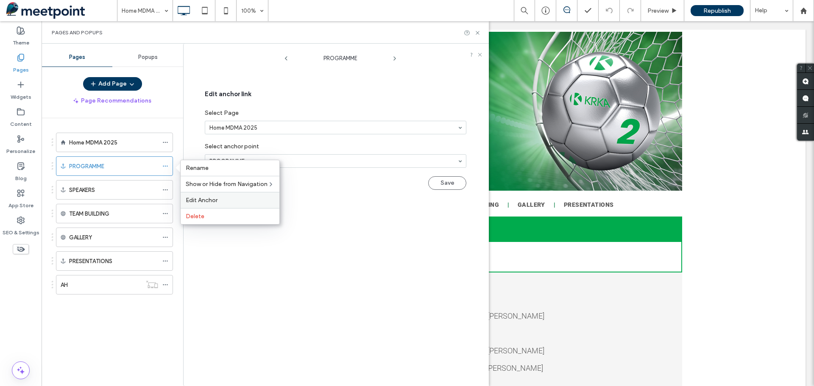
click at [199, 197] on span "Edit Anchor" at bounding box center [202, 200] width 32 height 7
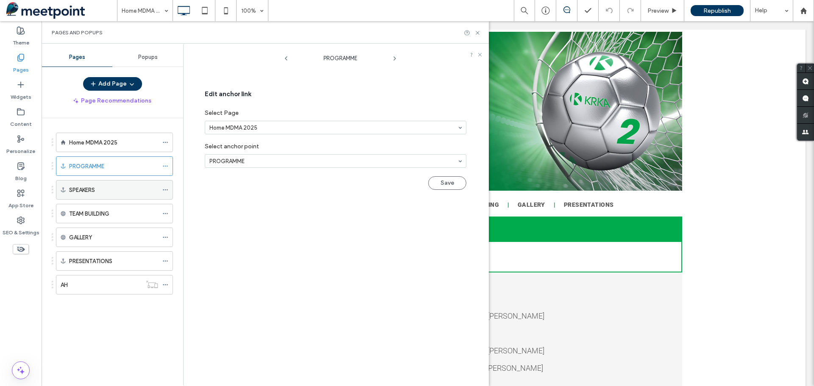
click at [165, 189] on icon at bounding box center [165, 190] width 6 height 6
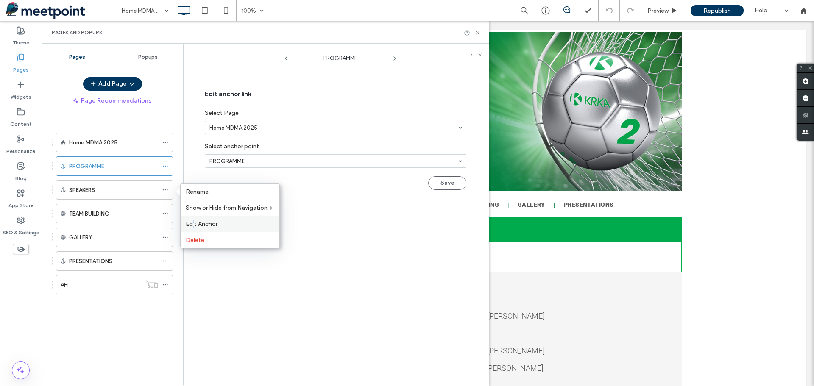
click at [194, 219] on div "Edit Anchor" at bounding box center [230, 224] width 99 height 16
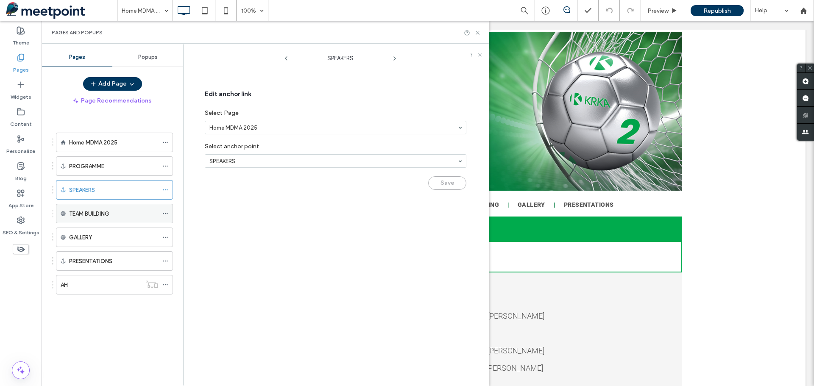
click at [166, 213] on icon at bounding box center [165, 214] width 6 height 6
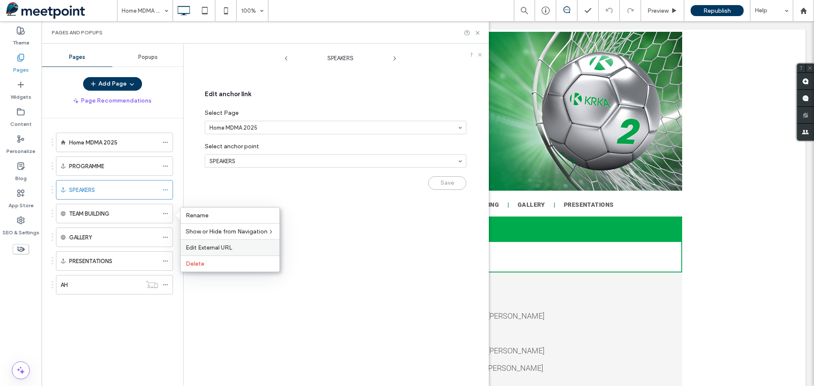
click at [196, 243] on div "Edit External URL" at bounding box center [230, 248] width 99 height 16
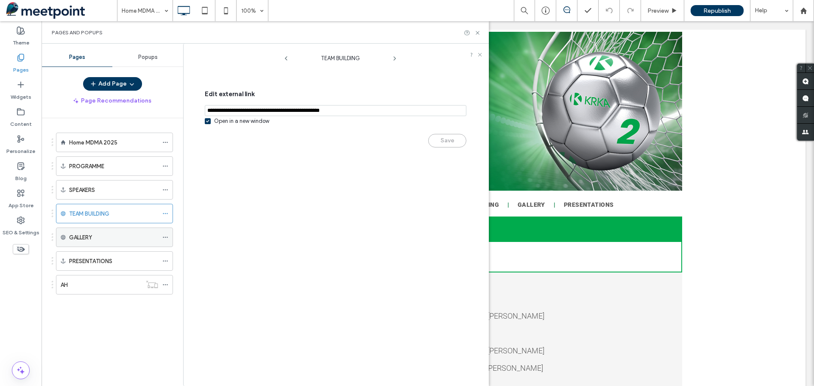
click at [163, 237] on icon at bounding box center [165, 238] width 6 height 6
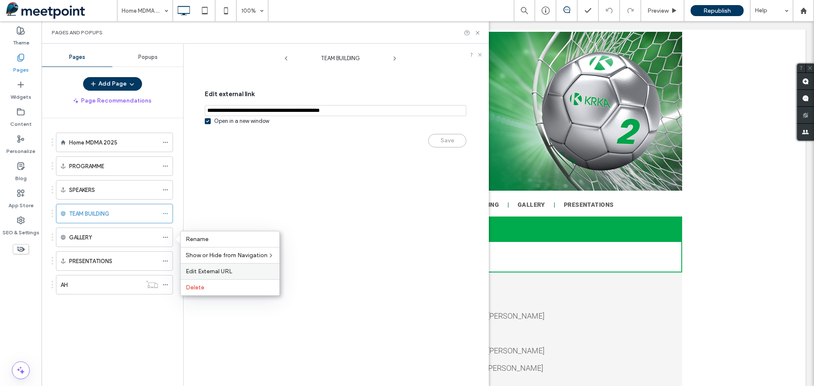
click at [194, 263] on div "Edit External URL" at bounding box center [230, 271] width 99 height 16
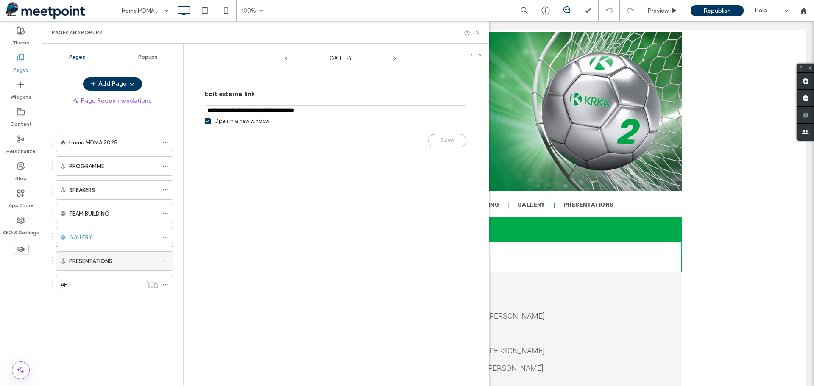
click at [166, 258] on icon at bounding box center [165, 261] width 6 height 6
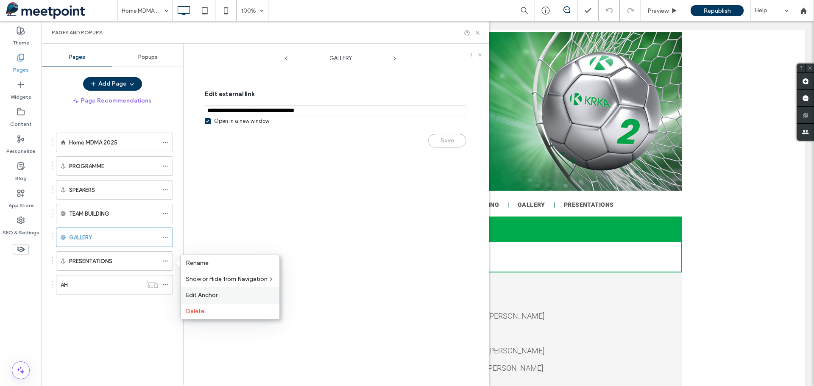
click at [191, 294] on span "Edit Anchor" at bounding box center [202, 295] width 32 height 7
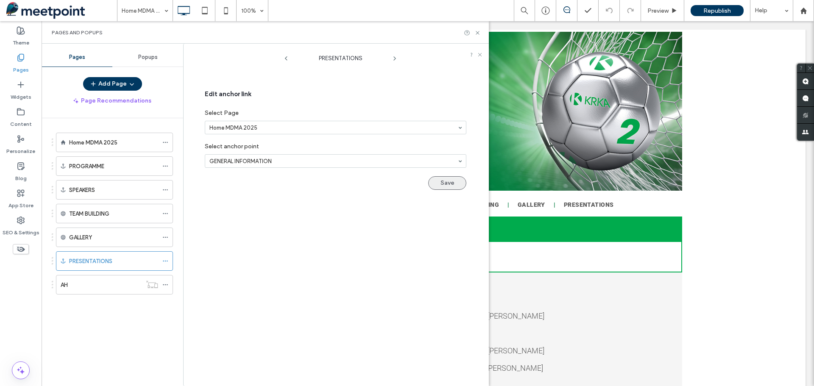
click at [455, 184] on button "Save" at bounding box center [447, 183] width 38 height 14
click at [165, 288] on icon at bounding box center [165, 285] width 6 height 6
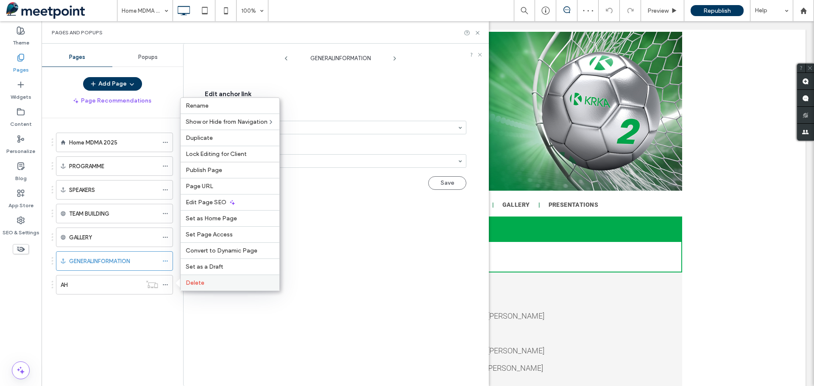
click at [182, 282] on div "Delete" at bounding box center [230, 283] width 99 height 16
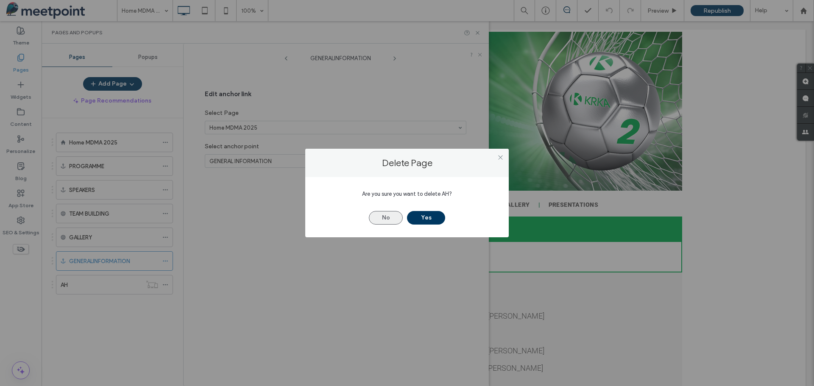
click at [391, 218] on button "No" at bounding box center [386, 218] width 34 height 14
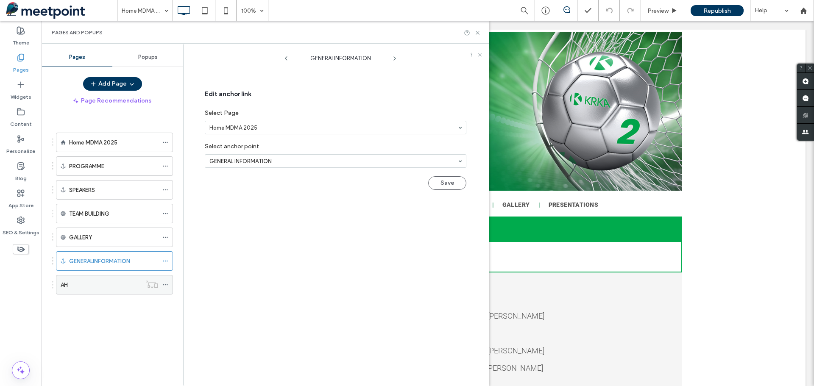
click at [166, 287] on icon at bounding box center [165, 285] width 6 height 6
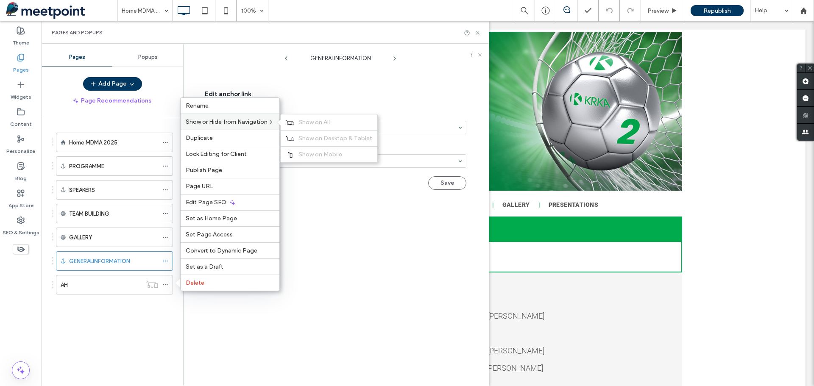
click at [259, 122] on span "Show or Hide from Navigation" at bounding box center [227, 121] width 82 height 7
click at [160, 319] on div "Home MDMA 2025 PROGRAMME SPEAKERS TEAM BUILDING GALLERY GENERALINFORMATION AH" at bounding box center [117, 250] width 131 height 264
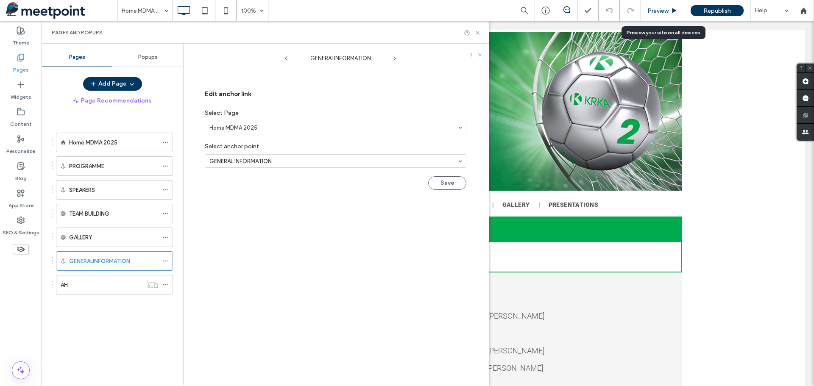
click at [659, 15] on div "Preview" at bounding box center [662, 10] width 43 height 21
click at [660, 11] on span "Preview" at bounding box center [658, 10] width 21 height 7
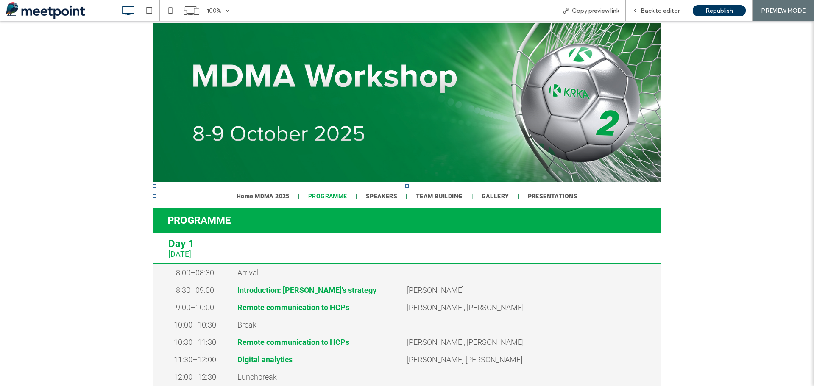
click at [327, 193] on span "PROGRAMME" at bounding box center [327, 196] width 39 height 7
click at [366, 197] on span "SPEAKERS" at bounding box center [371, 196] width 31 height 7
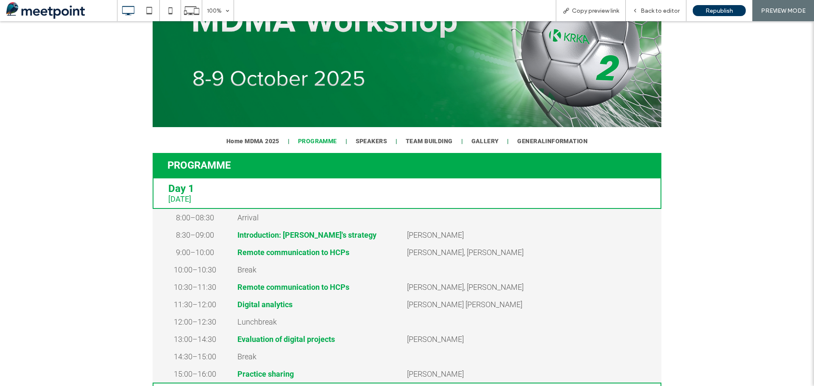
scroll to position [38, 0]
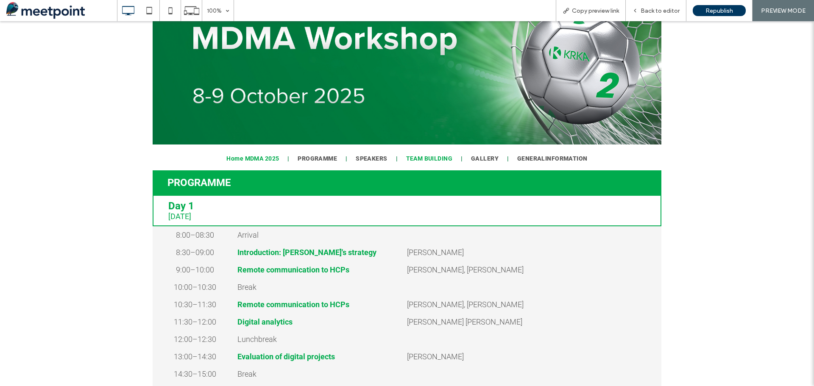
click at [421, 158] on span "TEAM BUILDING" at bounding box center [429, 158] width 46 height 7
click at [684, 204] on div "Day 1 [DATE] Click To Paste Row + Add Section" at bounding box center [407, 210] width 814 height 31
click at [530, 158] on span "GENERALINFORMATION" at bounding box center [553, 158] width 70 height 7
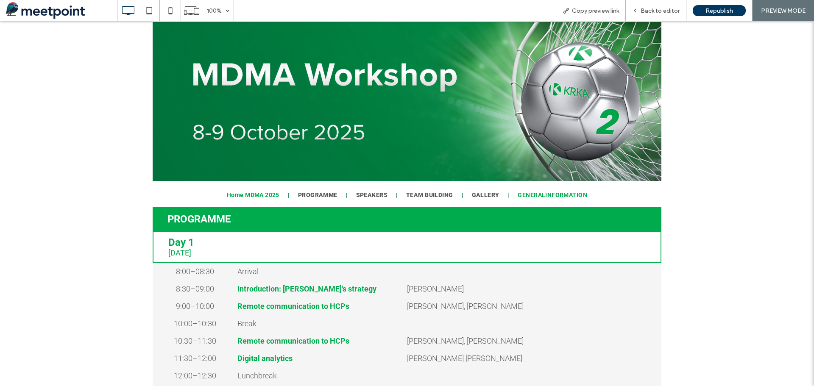
scroll to position [0, 0]
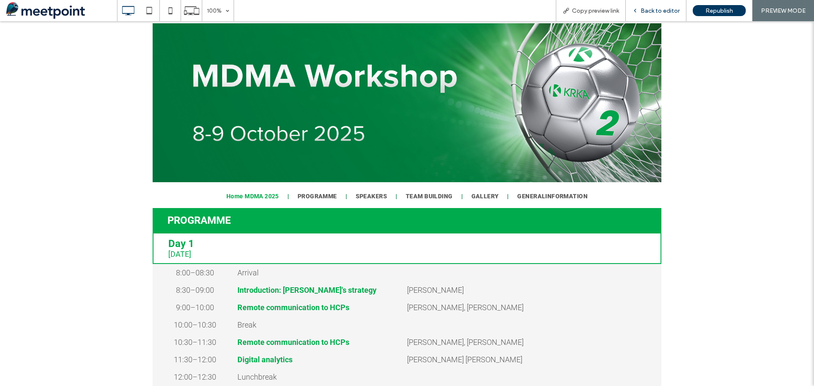
click at [666, 13] on span "Back to editor" at bounding box center [660, 10] width 39 height 7
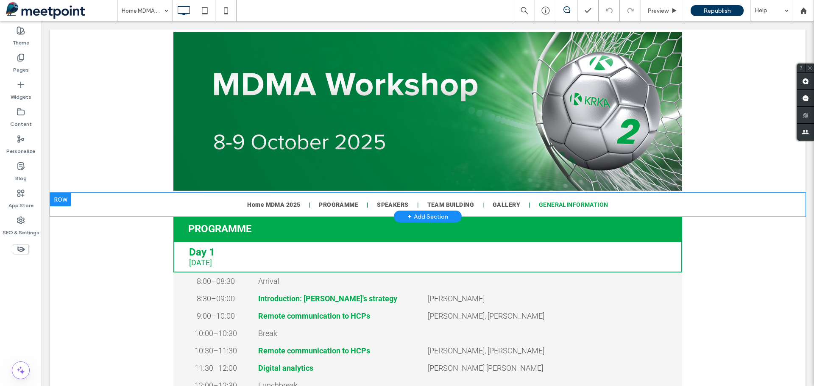
click at [737, 204] on div "Home MDMA 2025 PROGRAMME SPEAKERS TEAM BUILDING GALLERY GENERALINFORMATION Clic…" at bounding box center [428, 205] width 756 height 24
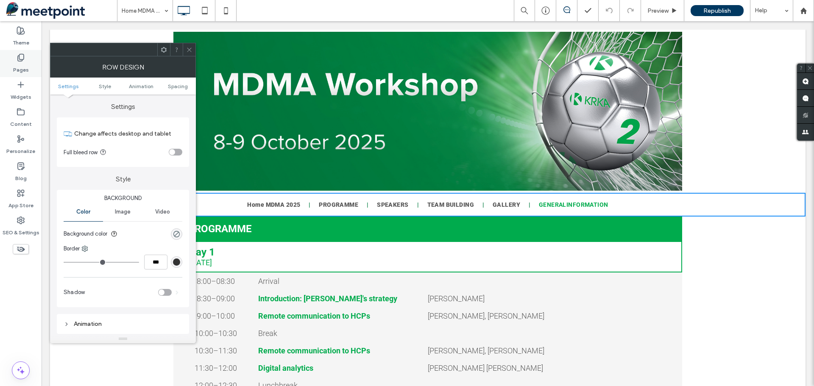
click at [25, 61] on div "Pages" at bounding box center [21, 63] width 42 height 27
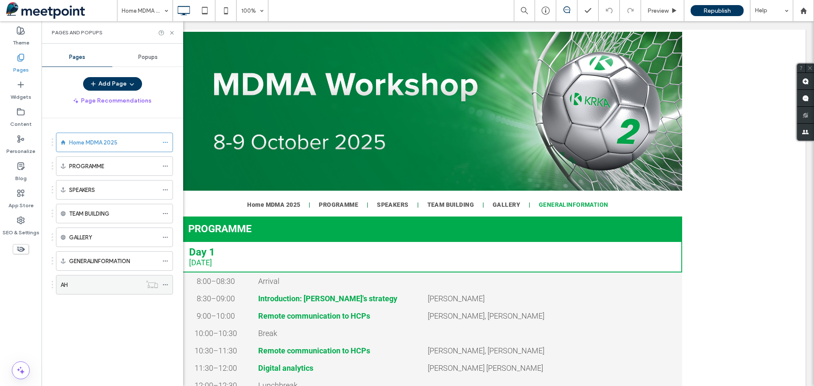
click at [165, 286] on icon at bounding box center [165, 285] width 6 height 6
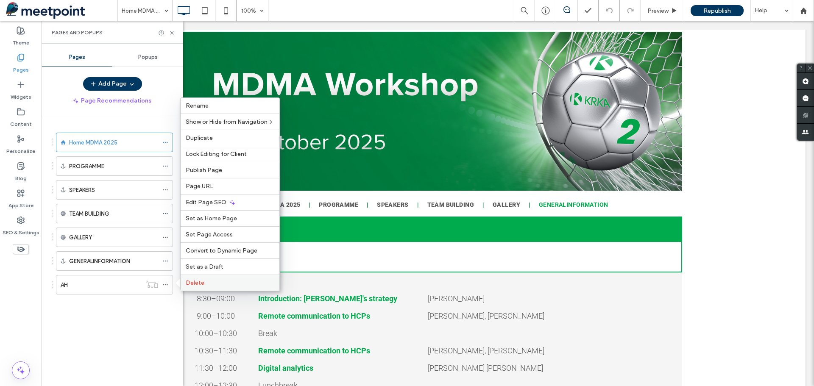
click at [204, 283] on span "Delete" at bounding box center [195, 282] width 19 height 7
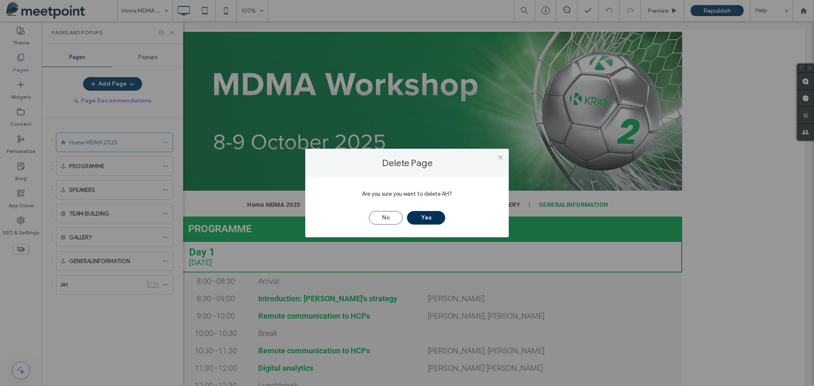
click at [439, 217] on button "Yes" at bounding box center [426, 218] width 38 height 14
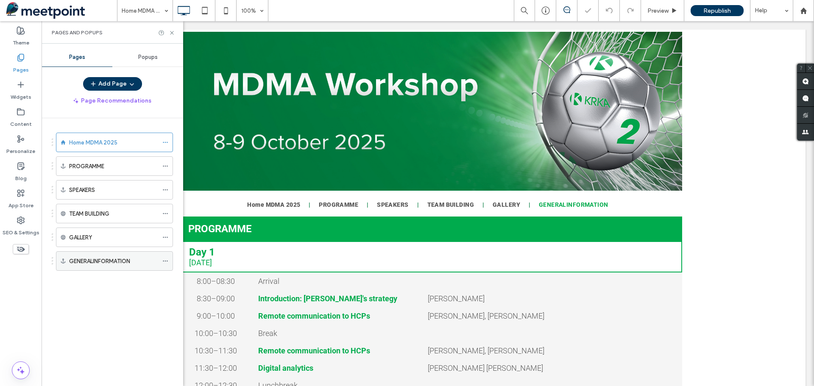
click at [170, 261] on div at bounding box center [167, 261] width 10 height 13
click at [163, 261] on icon at bounding box center [165, 261] width 6 height 6
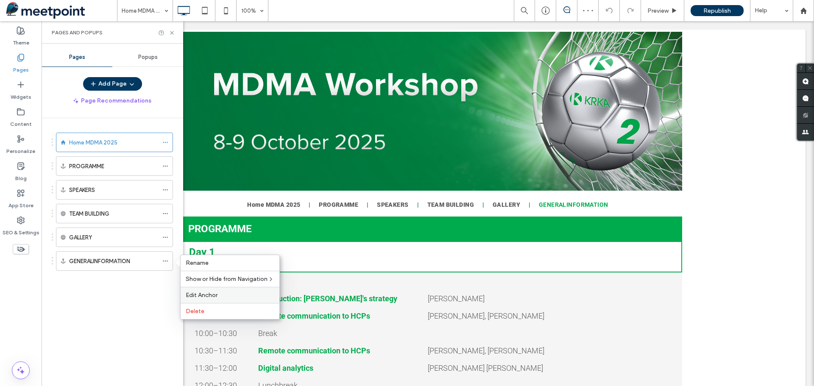
click at [202, 294] on span "Edit Anchor" at bounding box center [202, 295] width 32 height 7
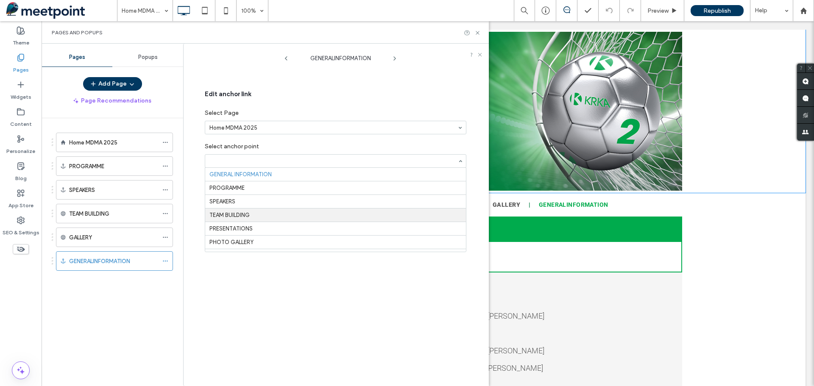
click at [754, 168] on div "Click To Paste Row + Add Section" at bounding box center [428, 111] width 756 height 163
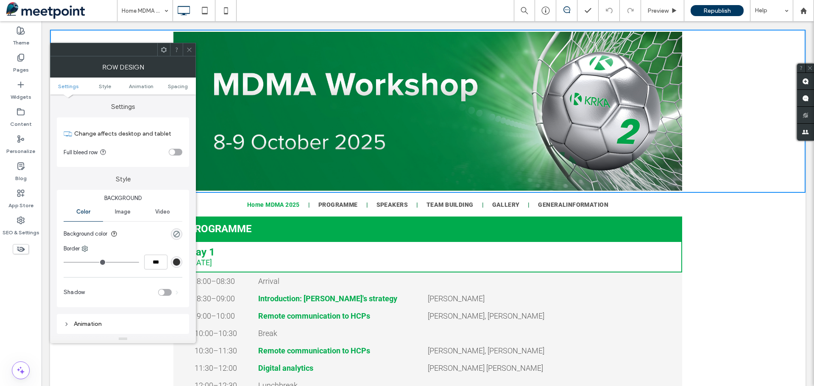
click at [717, 205] on div "Home MDMA 2025 PROGRAMME SPEAKERS TEAM BUILDING GALLERY GENERALINFORMATION Clic…" at bounding box center [428, 205] width 756 height 24
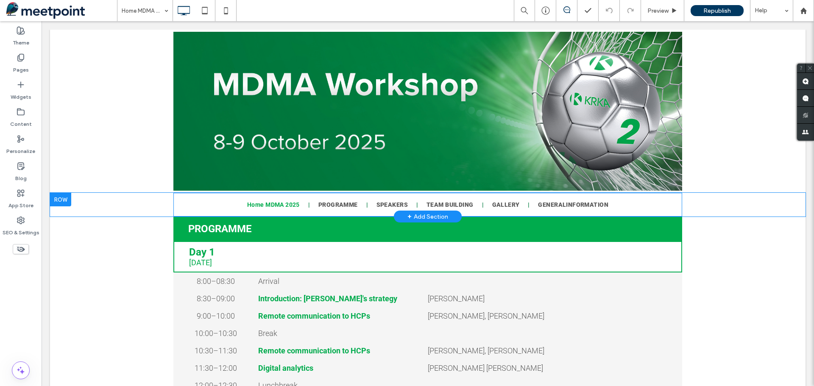
click at [664, 205] on nav "Home MDMA 2025 PROGRAMME SPEAKERS TEAM BUILDING GALLERY GENERALINFORMATION" at bounding box center [427, 205] width 509 height 24
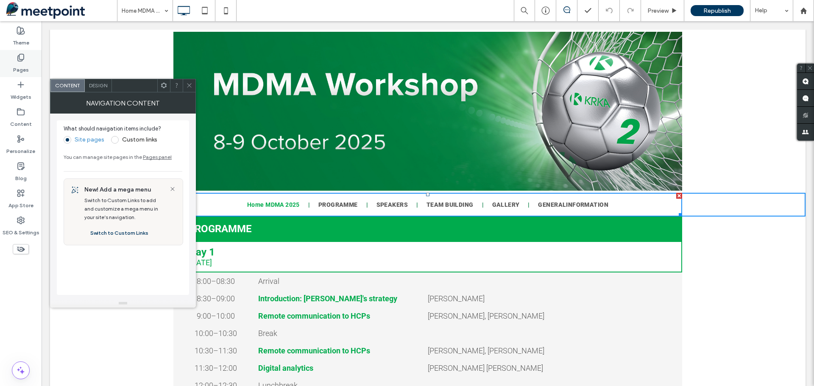
click at [16, 58] on div "Pages" at bounding box center [21, 63] width 42 height 27
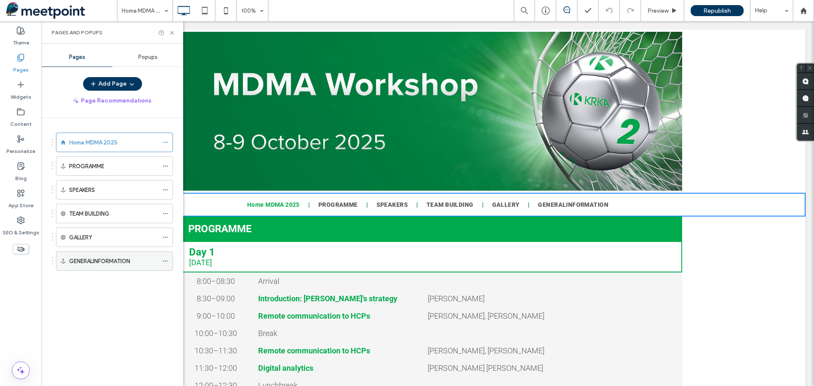
click at [163, 261] on use at bounding box center [165, 261] width 5 height 1
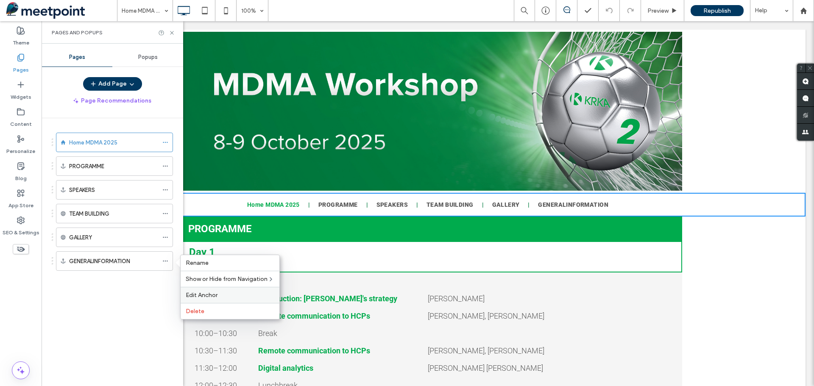
click at [216, 292] on span "Edit Anchor" at bounding box center [202, 295] width 32 height 7
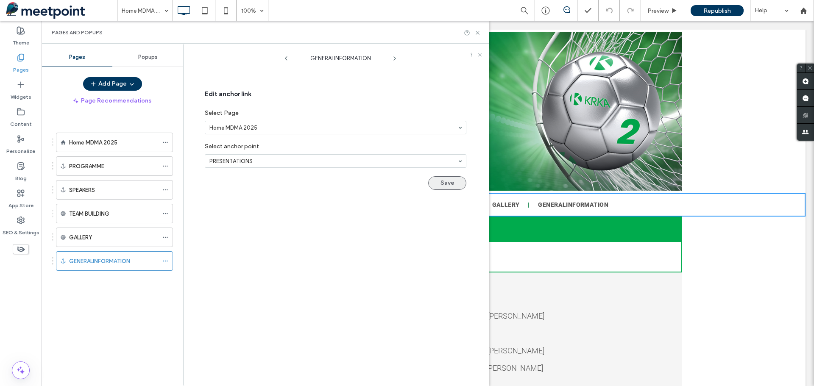
click at [439, 185] on button "Save" at bounding box center [447, 183] width 38 height 14
click at [452, 180] on button "Save" at bounding box center [447, 183] width 38 height 14
click at [481, 53] on icon at bounding box center [479, 54] width 5 height 5
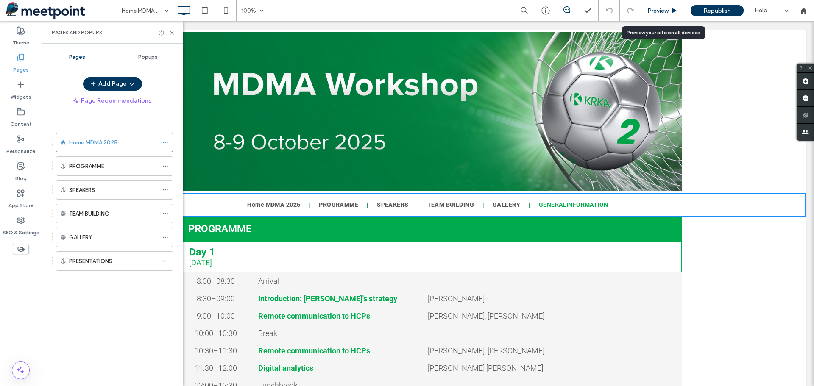
click at [661, 8] on span "Preview" at bounding box center [658, 10] width 21 height 7
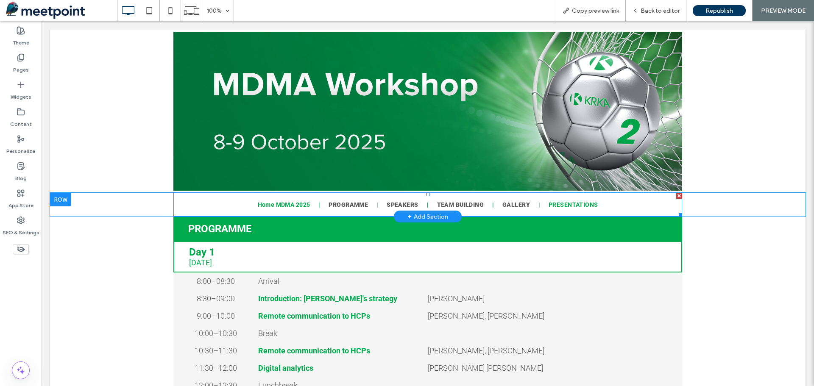
click at [572, 206] on span "PRESENTATIONS" at bounding box center [573, 204] width 49 height 7
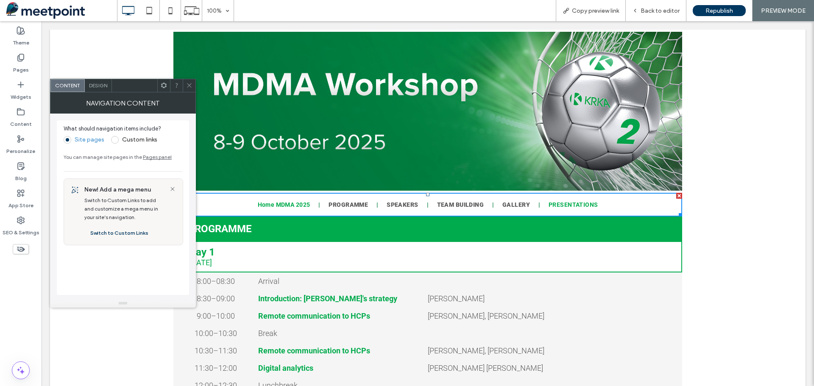
click at [571, 205] on span "PRESENTATIONS" at bounding box center [573, 204] width 49 height 7
click at [728, 257] on div "Day 1 [DATE] Click To Paste Row + Add Section" at bounding box center [428, 256] width 756 height 31
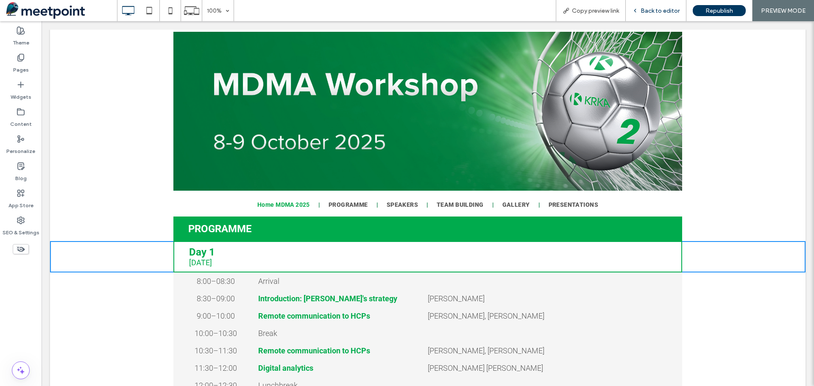
click at [648, 11] on span "Back to editor" at bounding box center [660, 10] width 39 height 7
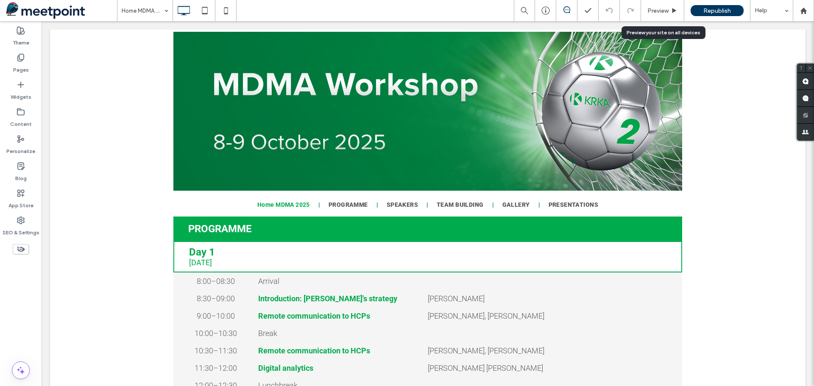
click at [648, 11] on span "Preview" at bounding box center [658, 10] width 21 height 7
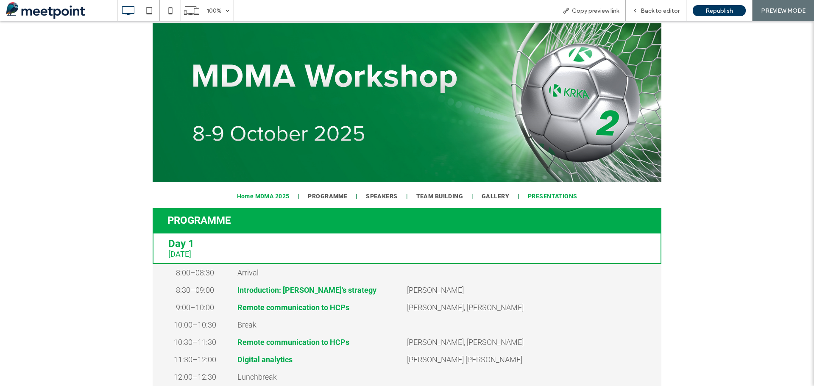
click at [544, 198] on span "PRESENTATIONS" at bounding box center [552, 196] width 49 height 7
